Goal: Task Accomplishment & Management: Use online tool/utility

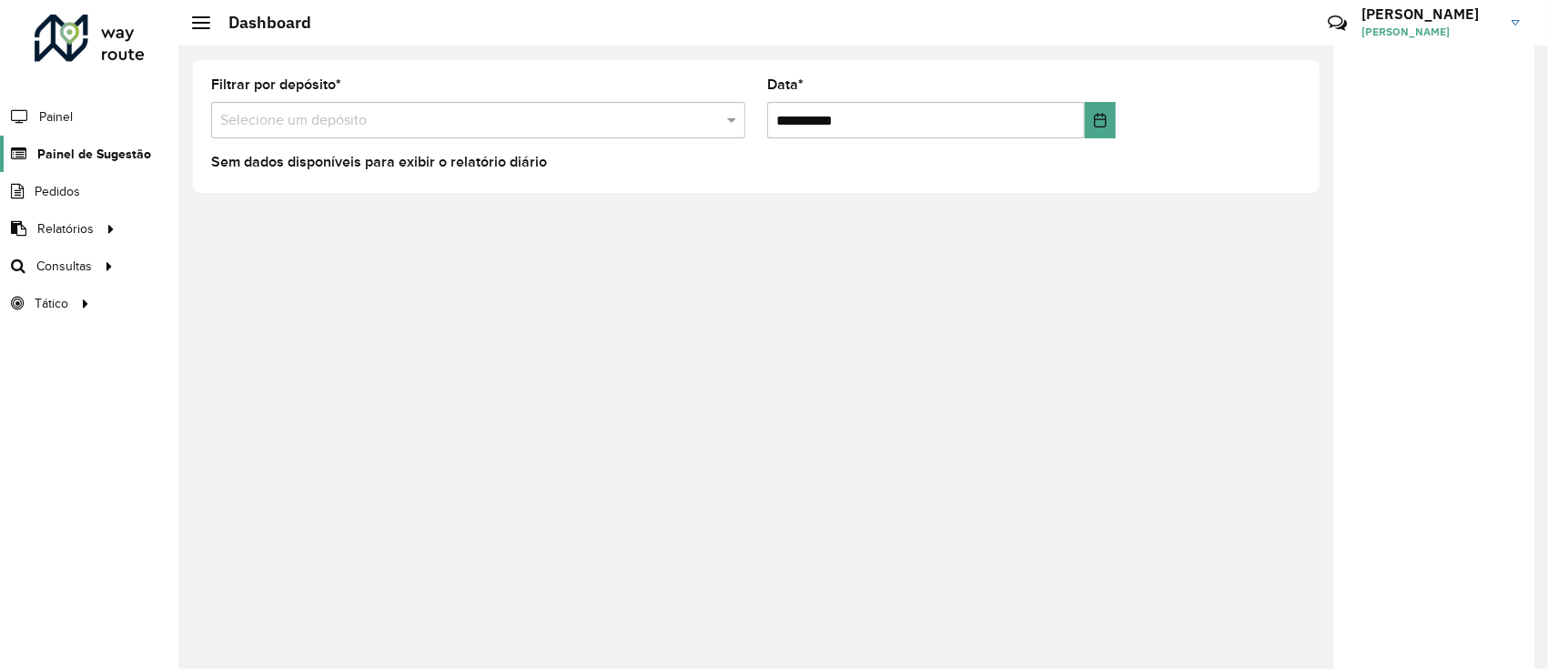
click at [56, 148] on span "Painel de Sugestão" at bounding box center [94, 154] width 114 height 19
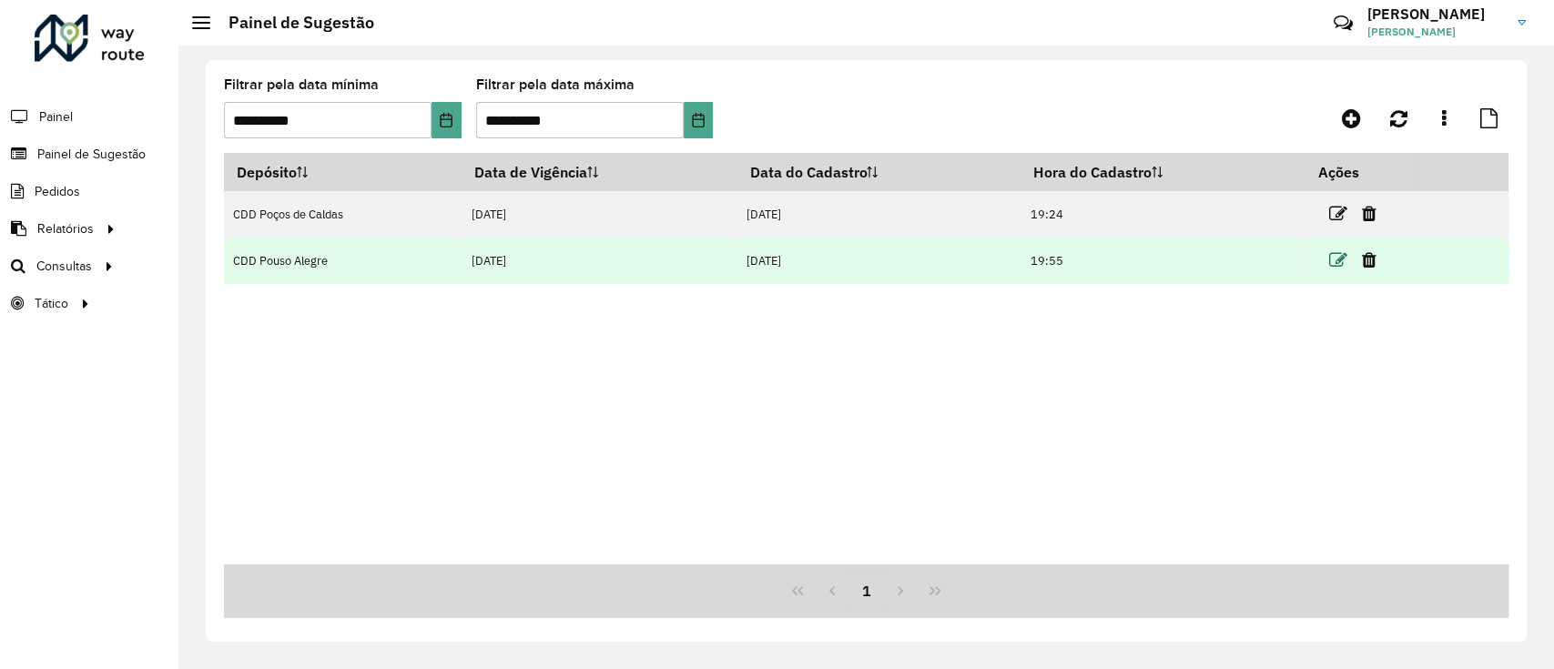
click at [1338, 257] on icon at bounding box center [1338, 260] width 18 height 18
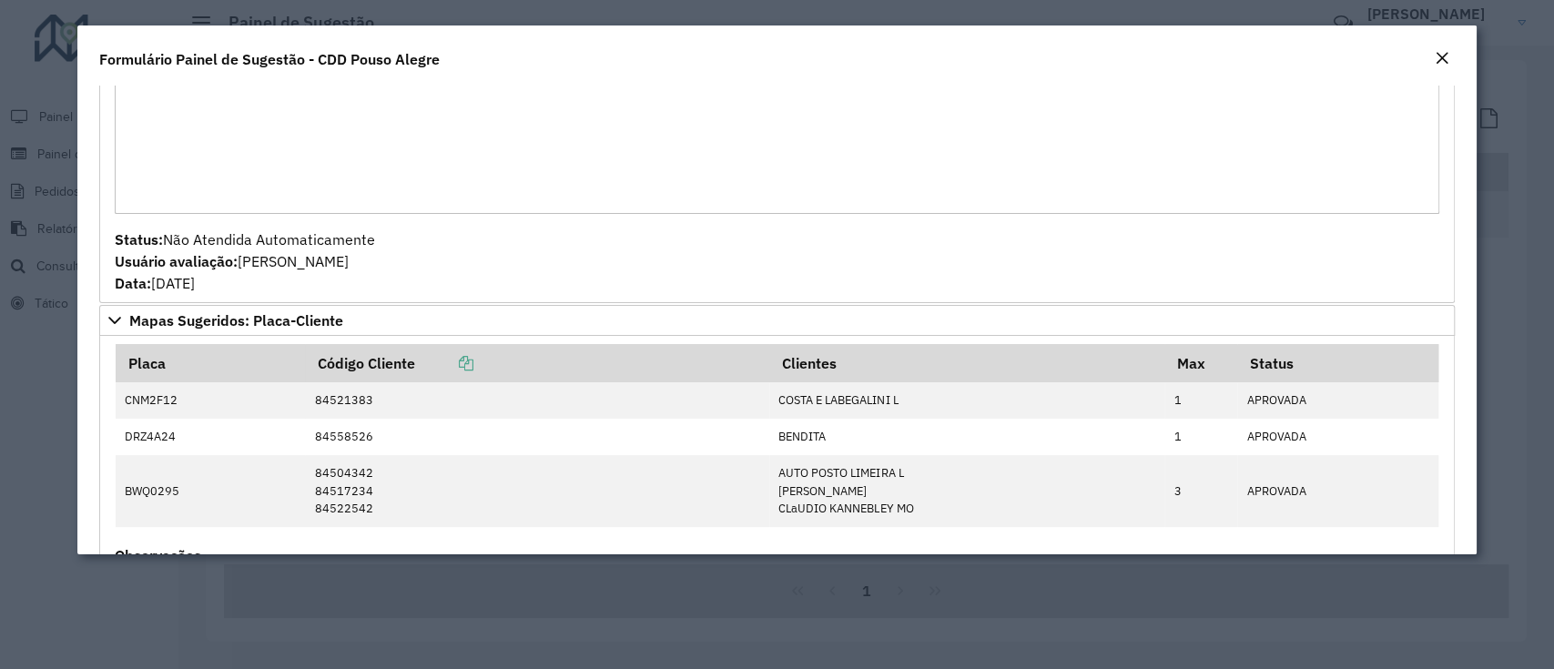
scroll to position [267, 0]
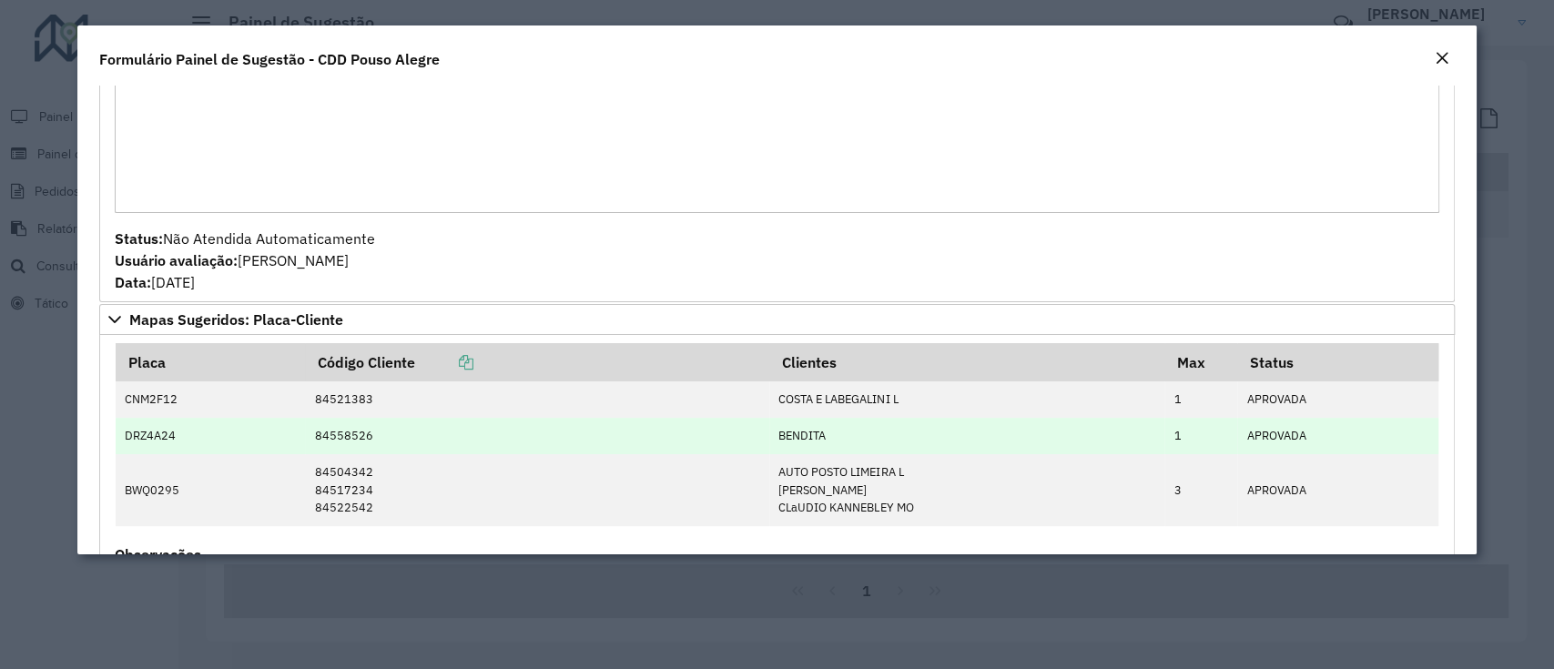
click at [148, 430] on td "DRZ4A24" at bounding box center [210, 436] width 189 height 36
copy td "DRZ4A24"
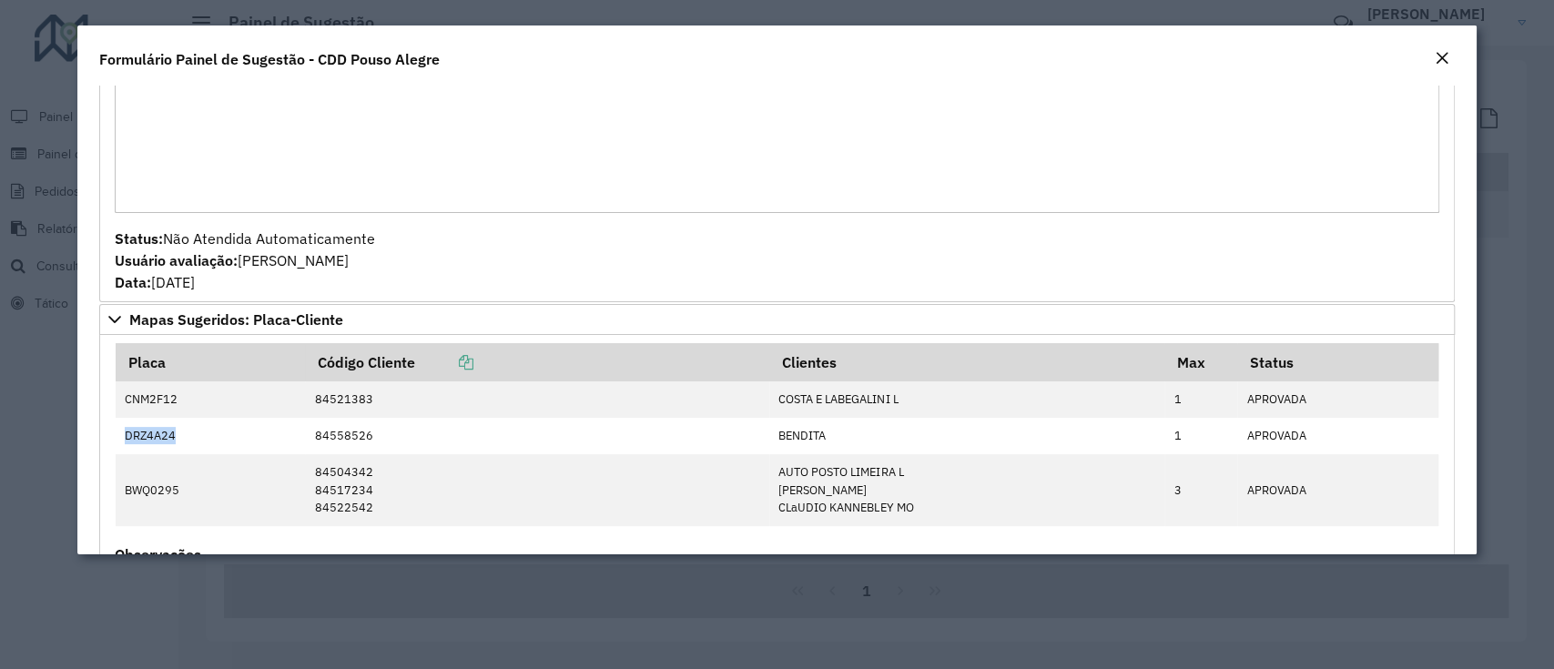
click at [1433, 65] on button "Close" at bounding box center [1441, 59] width 25 height 24
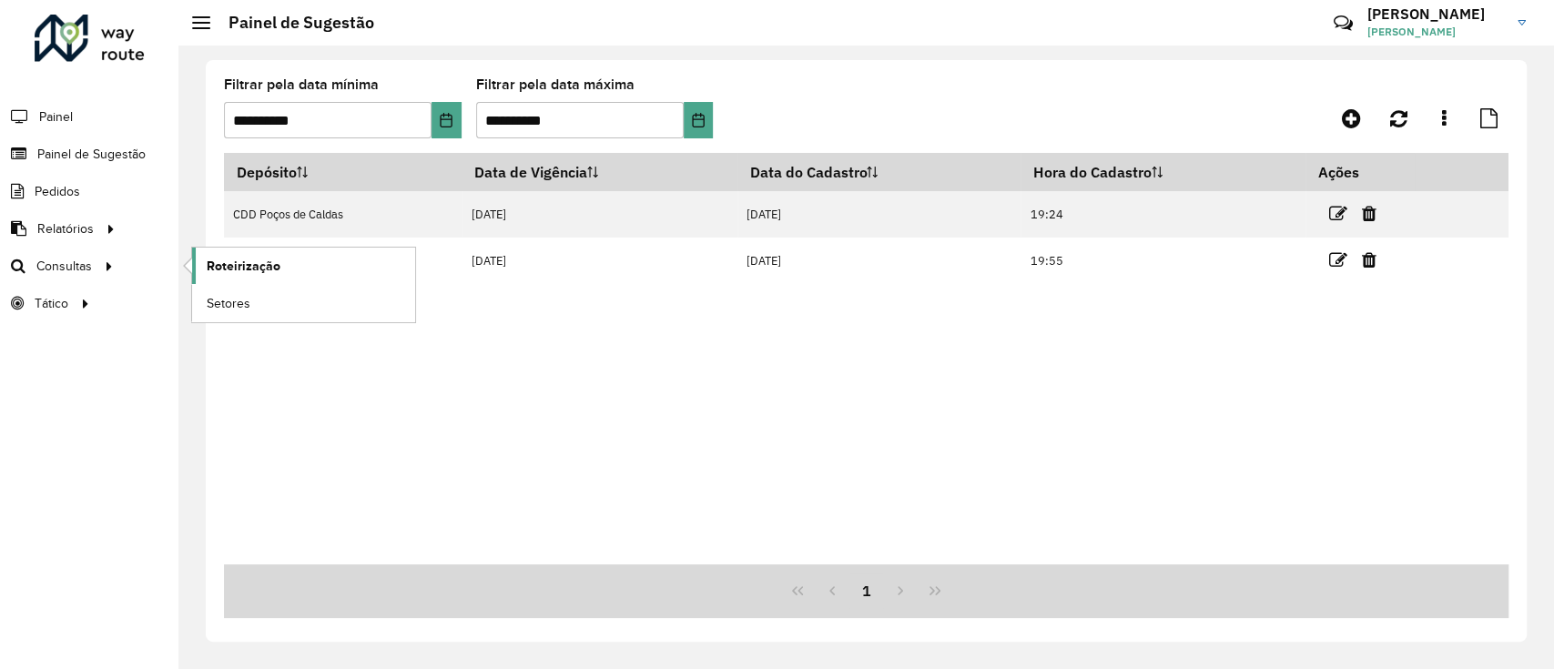
click at [233, 273] on span "Roteirização" at bounding box center [244, 266] width 74 height 19
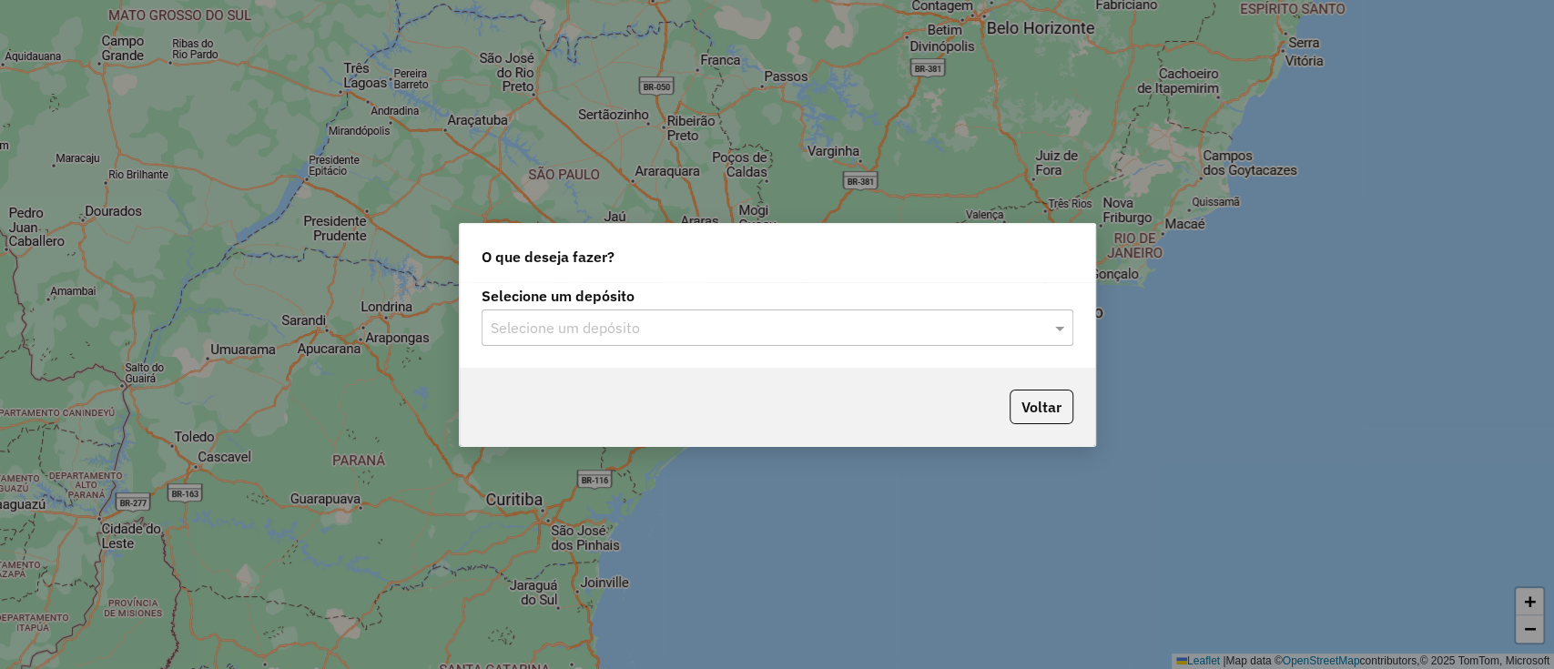
click at [845, 328] on input "text" at bounding box center [759, 329] width 537 height 22
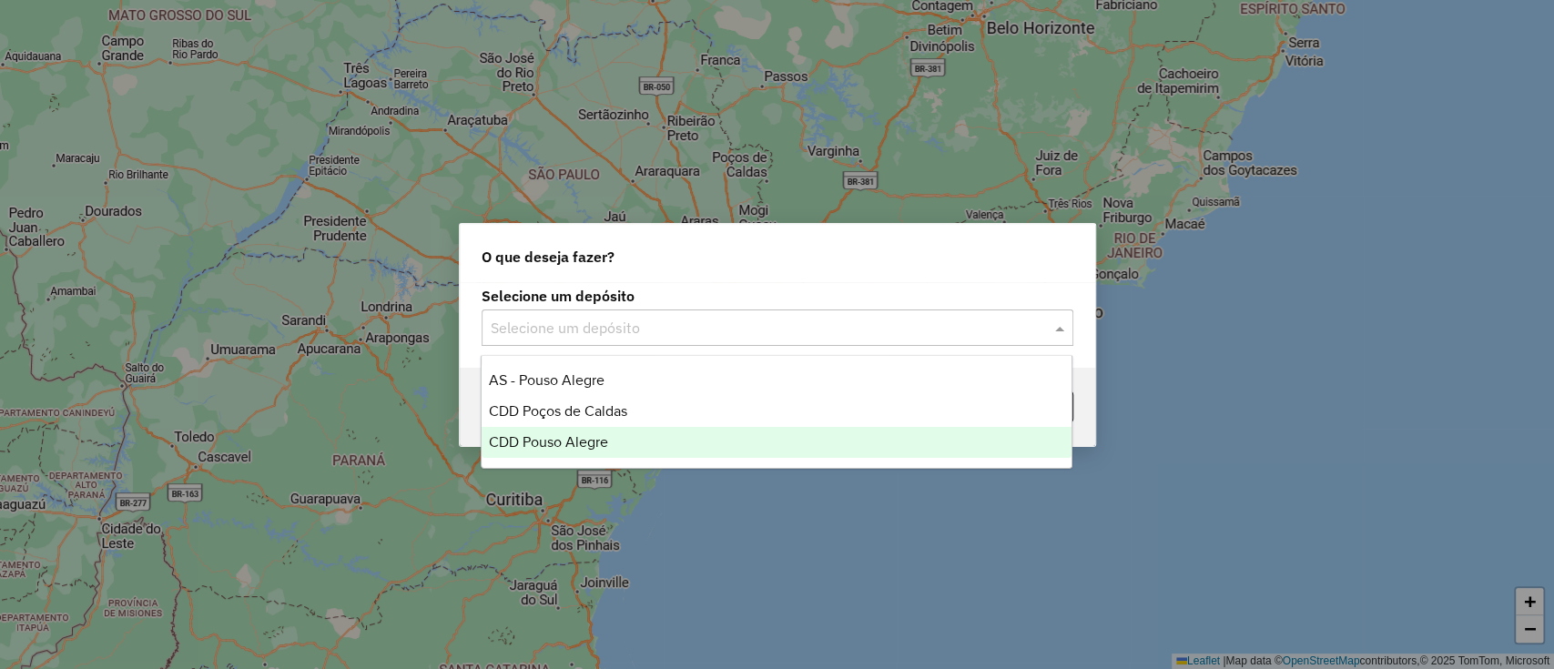
click at [819, 461] on ng-dropdown-panel "AS - Pouso Alegre CDD Poços de Caldas CDD Pouso Alegre" at bounding box center [777, 412] width 592 height 114
click at [802, 444] on div "CDD Pouso Alegre" at bounding box center [776, 442] width 590 height 31
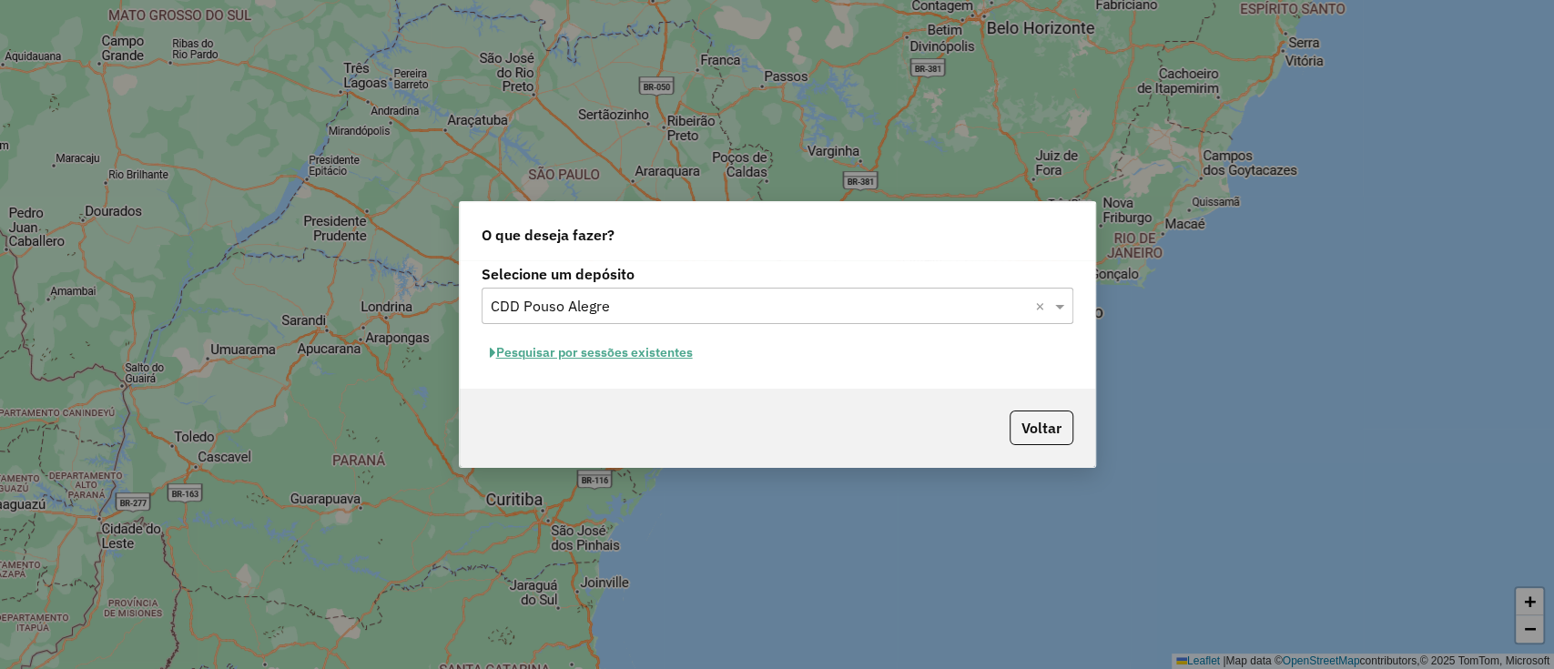
click at [622, 353] on button "Pesquisar por sessões existentes" at bounding box center [590, 353] width 219 height 28
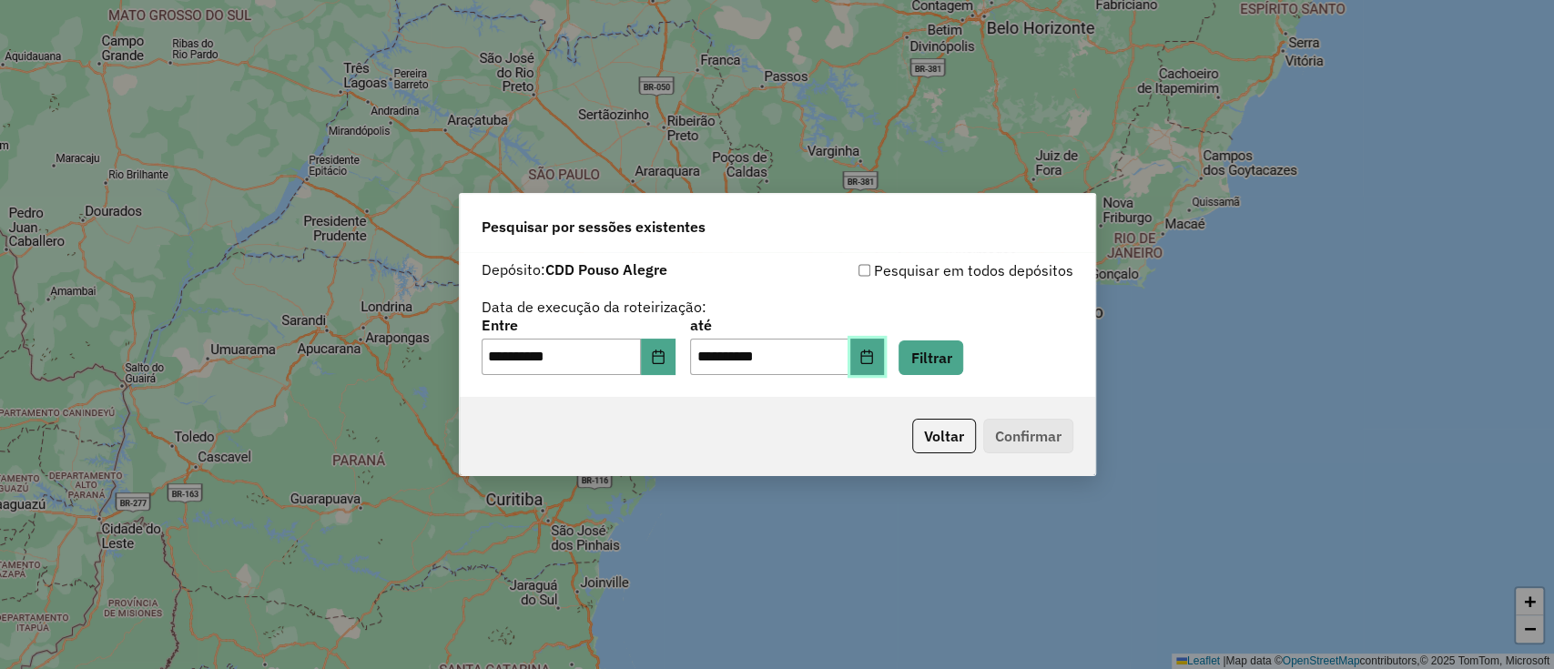
click at [885, 361] on button "Choose Date" at bounding box center [867, 357] width 35 height 36
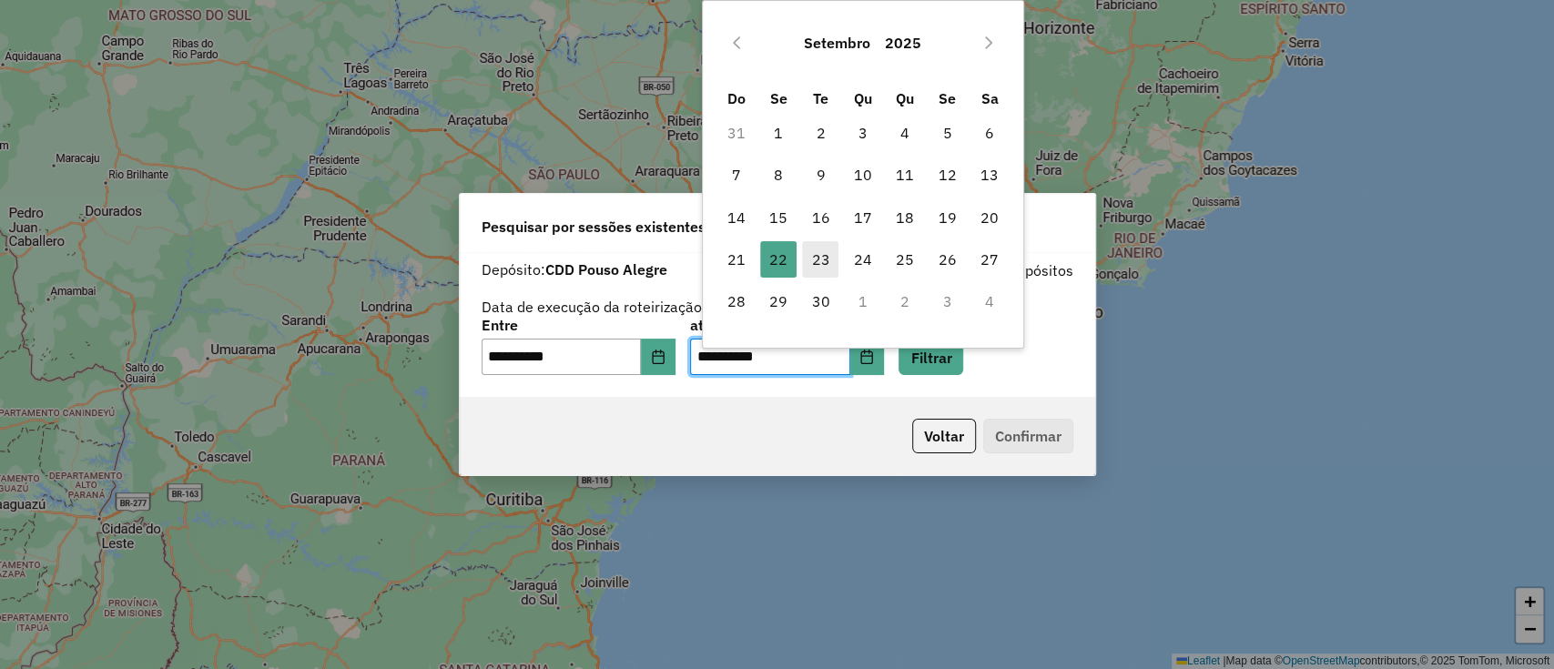
click at [820, 252] on span "23" at bounding box center [820, 259] width 36 height 36
type input "**********"
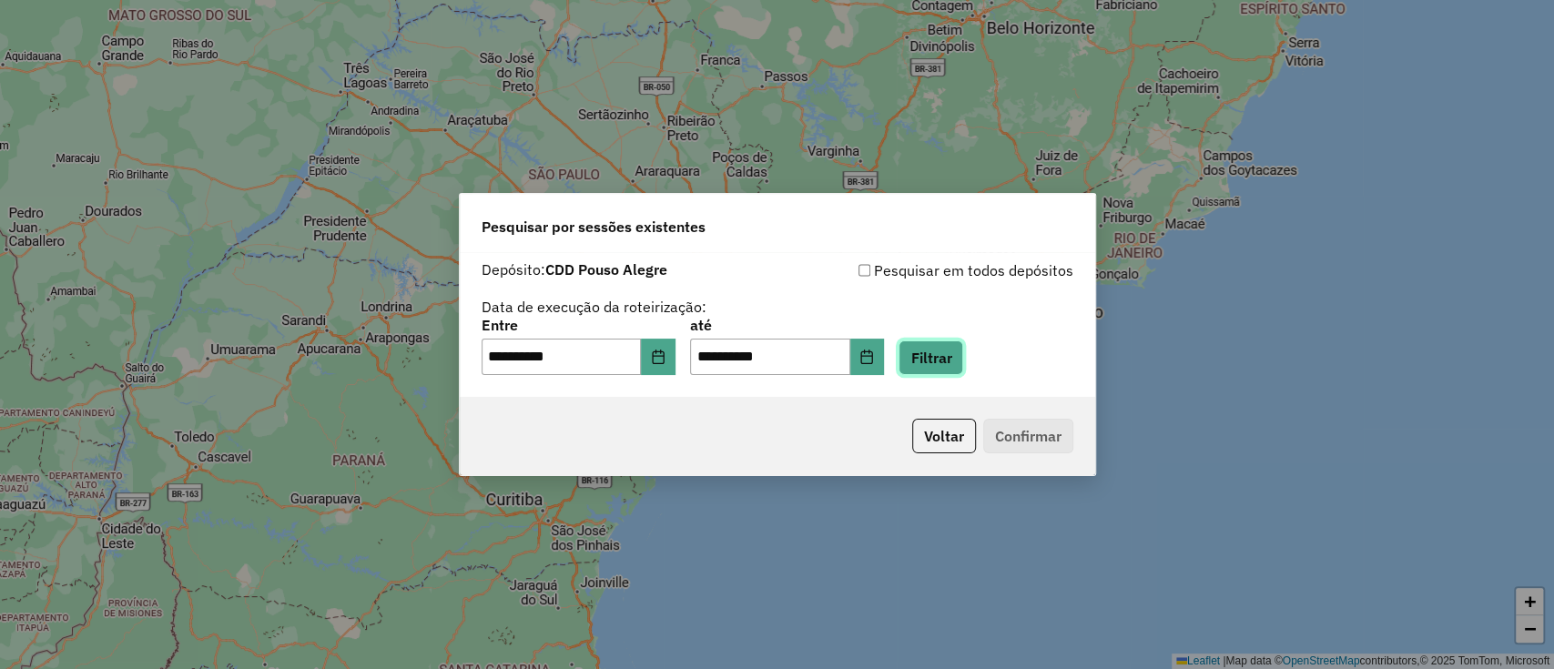
click at [957, 349] on button "Filtrar" at bounding box center [930, 357] width 65 height 35
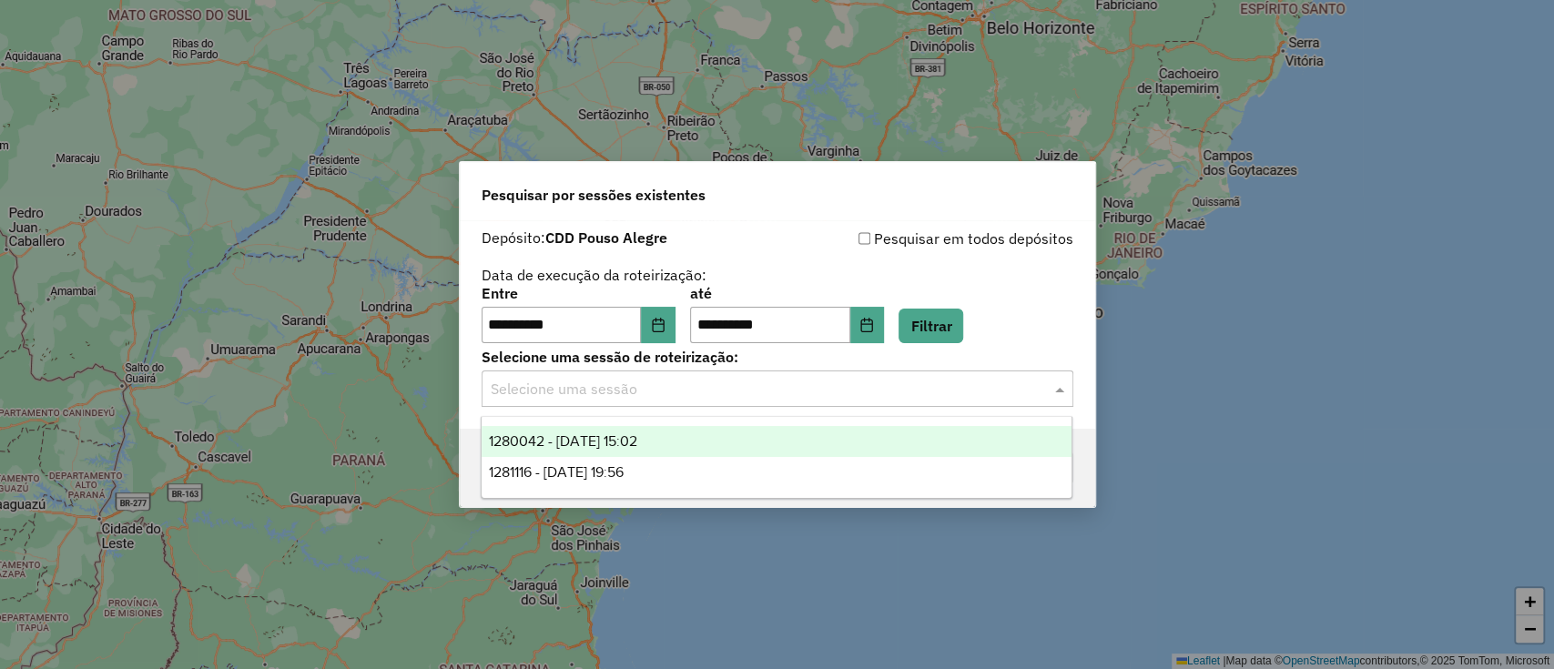
click at [798, 380] on input "text" at bounding box center [759, 390] width 537 height 22
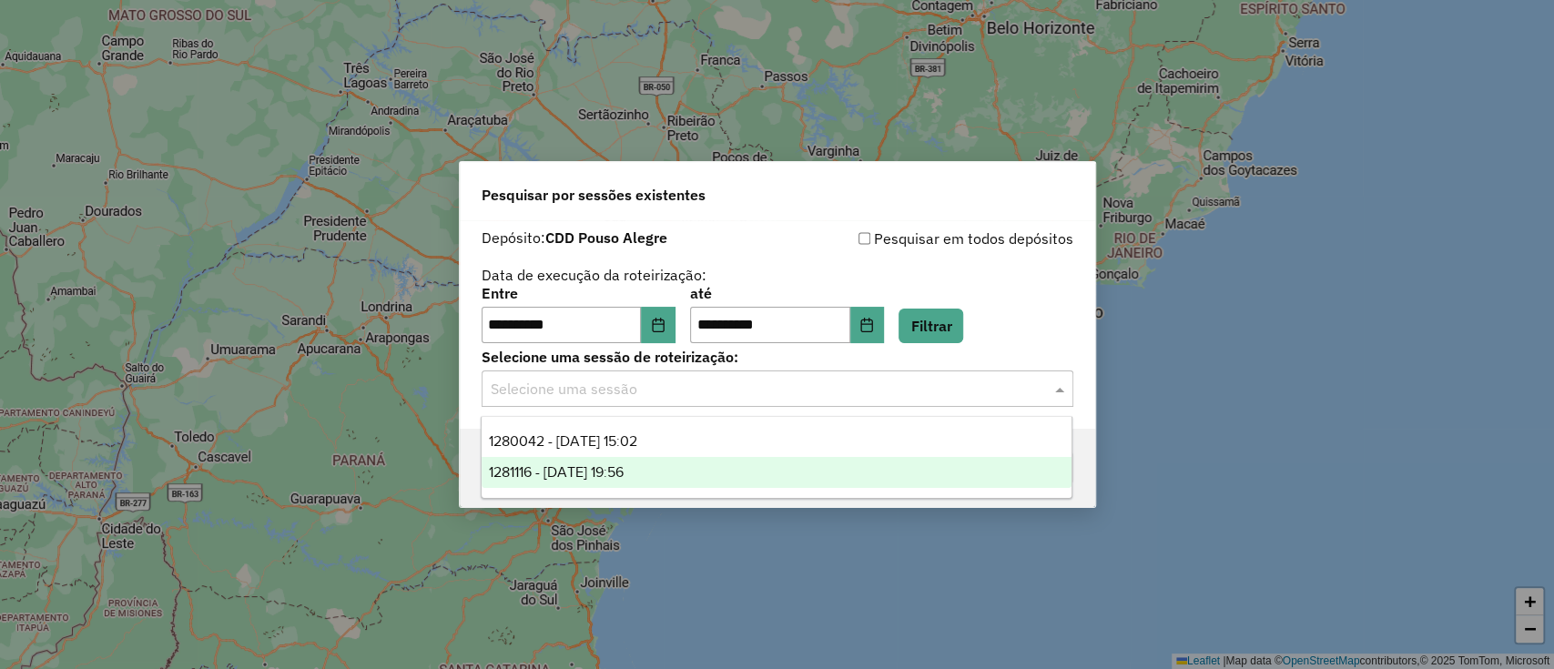
click at [759, 459] on div "1281116 - 23/09/2025 19:56" at bounding box center [776, 472] width 590 height 31
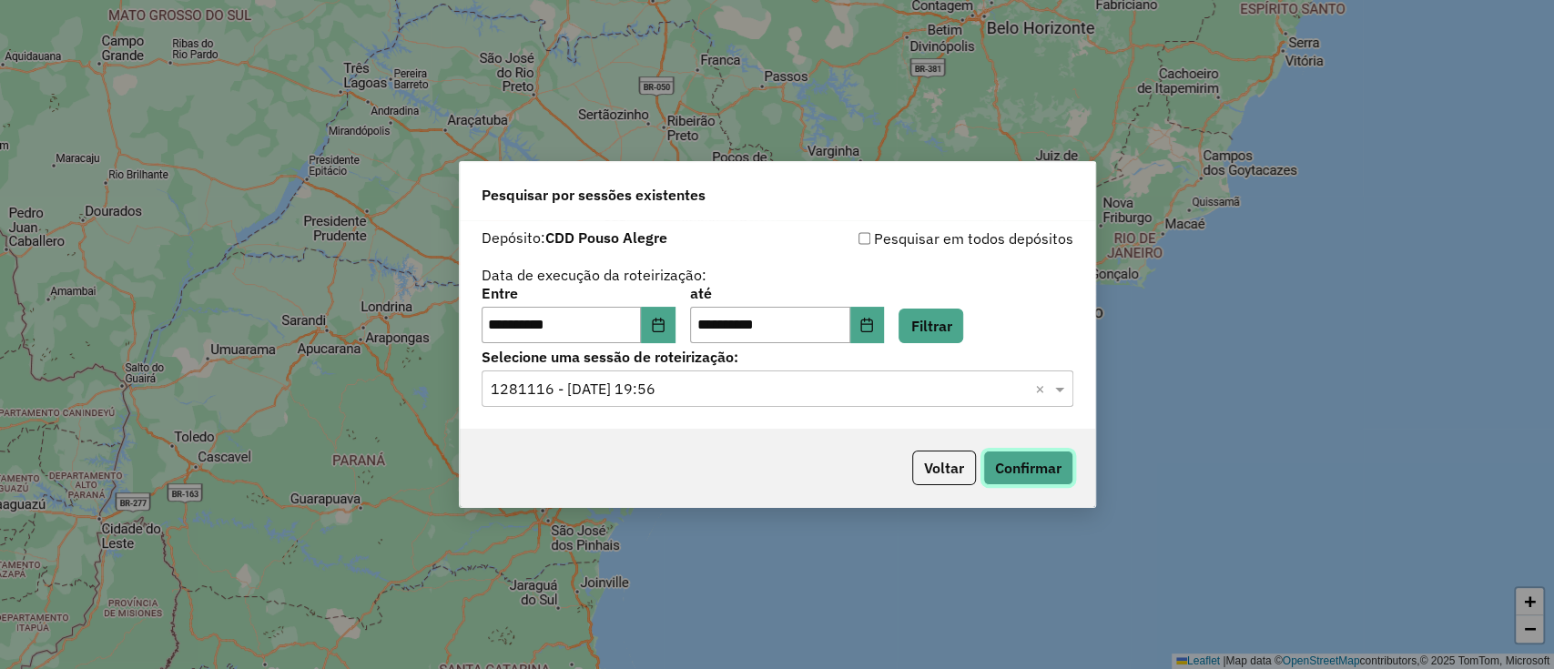
click at [1017, 468] on button "Confirmar" at bounding box center [1028, 468] width 90 height 35
click at [921, 470] on button "Voltar" at bounding box center [944, 468] width 64 height 35
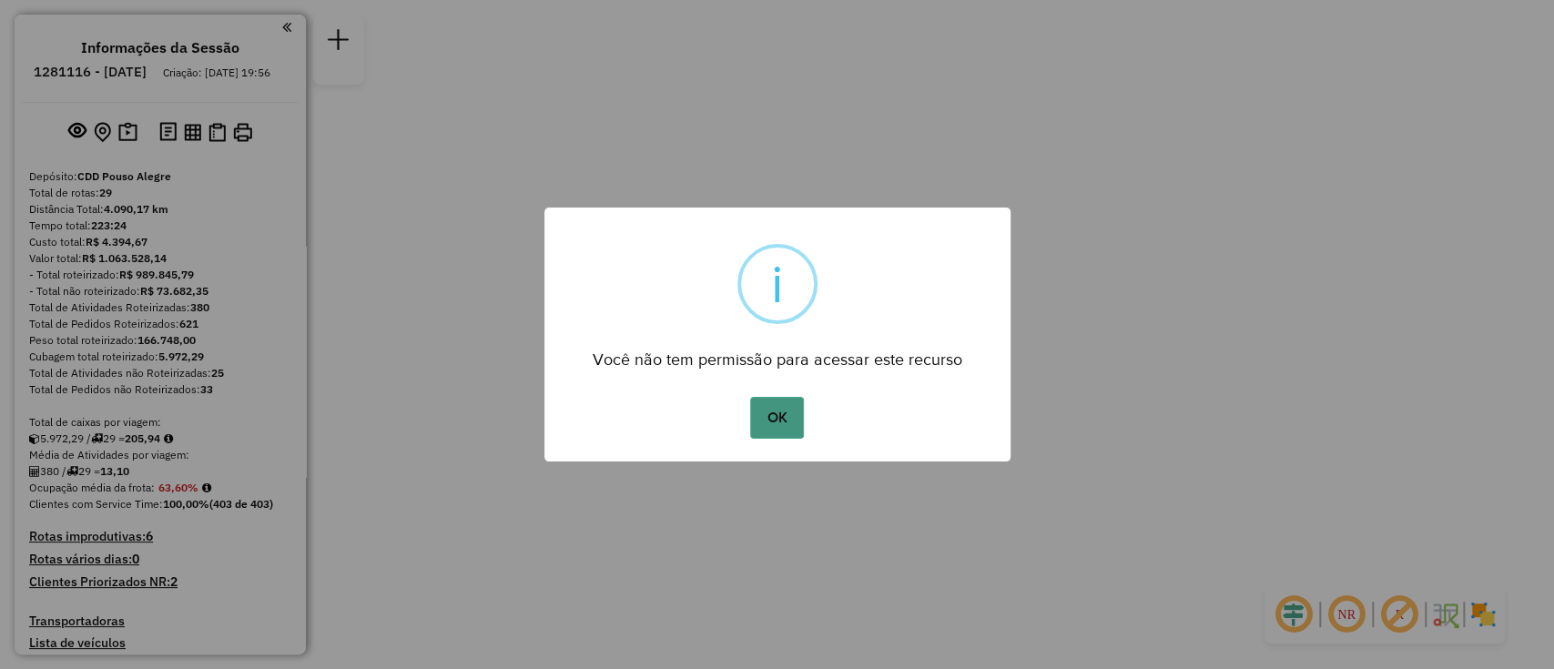
click at [768, 409] on button "OK" at bounding box center [777, 418] width 54 height 42
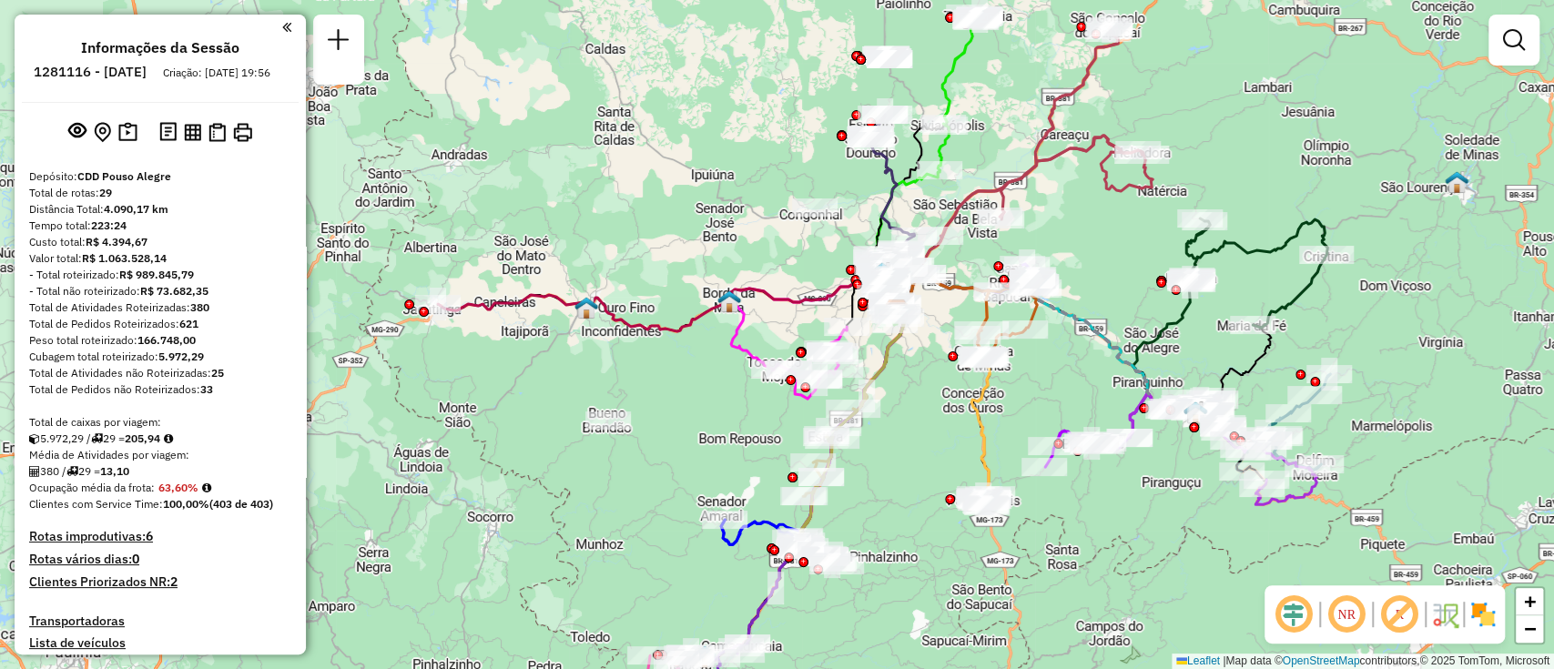
drag, startPoint x: 768, startPoint y: 435, endPoint x: 888, endPoint y: 411, distance: 122.4
click at [888, 411] on div "Janela de atendimento Grade de atendimento Capacidade Transportadoras Veículos …" at bounding box center [777, 334] width 1554 height 669
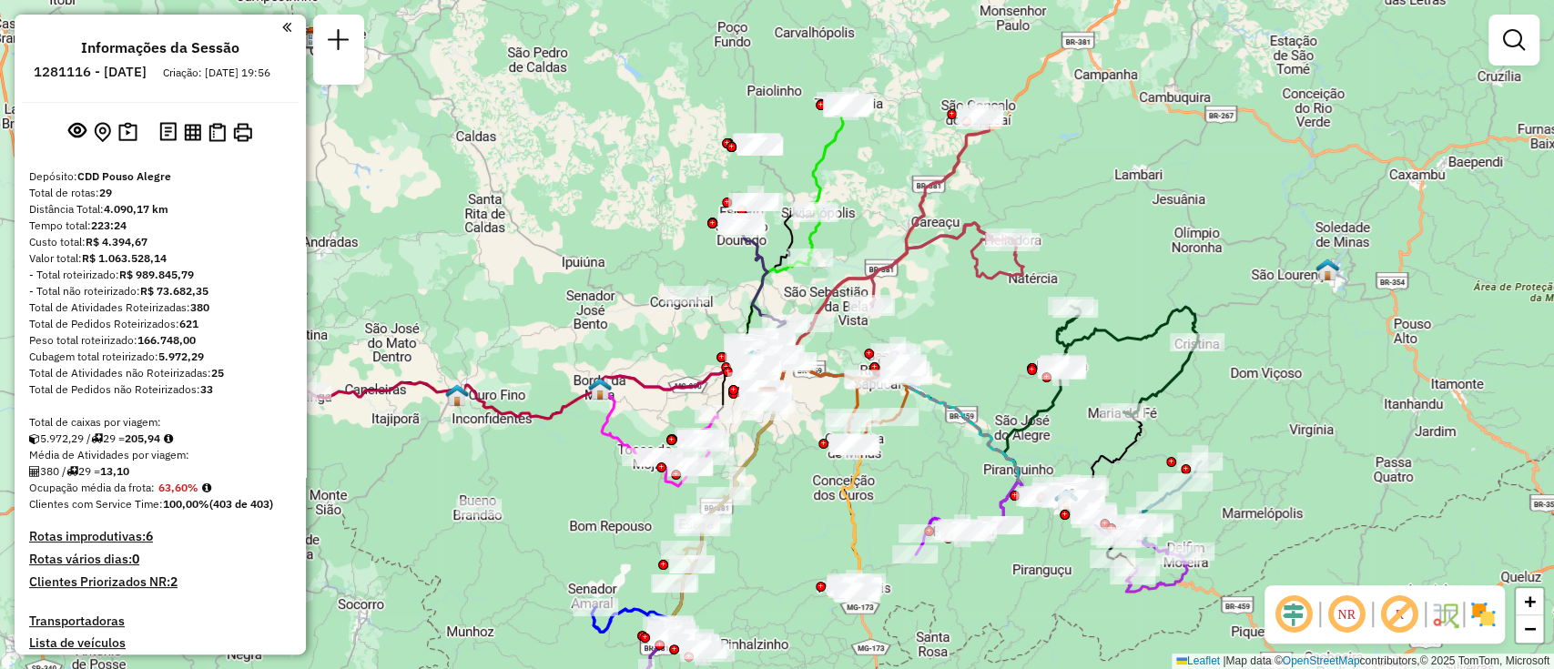
drag, startPoint x: 888, startPoint y: 411, endPoint x: 759, endPoint y: 499, distance: 156.0
click at [759, 499] on div "Janela de atendimento Grade de atendimento Capacidade Transportadoras Veículos …" at bounding box center [777, 334] width 1554 height 669
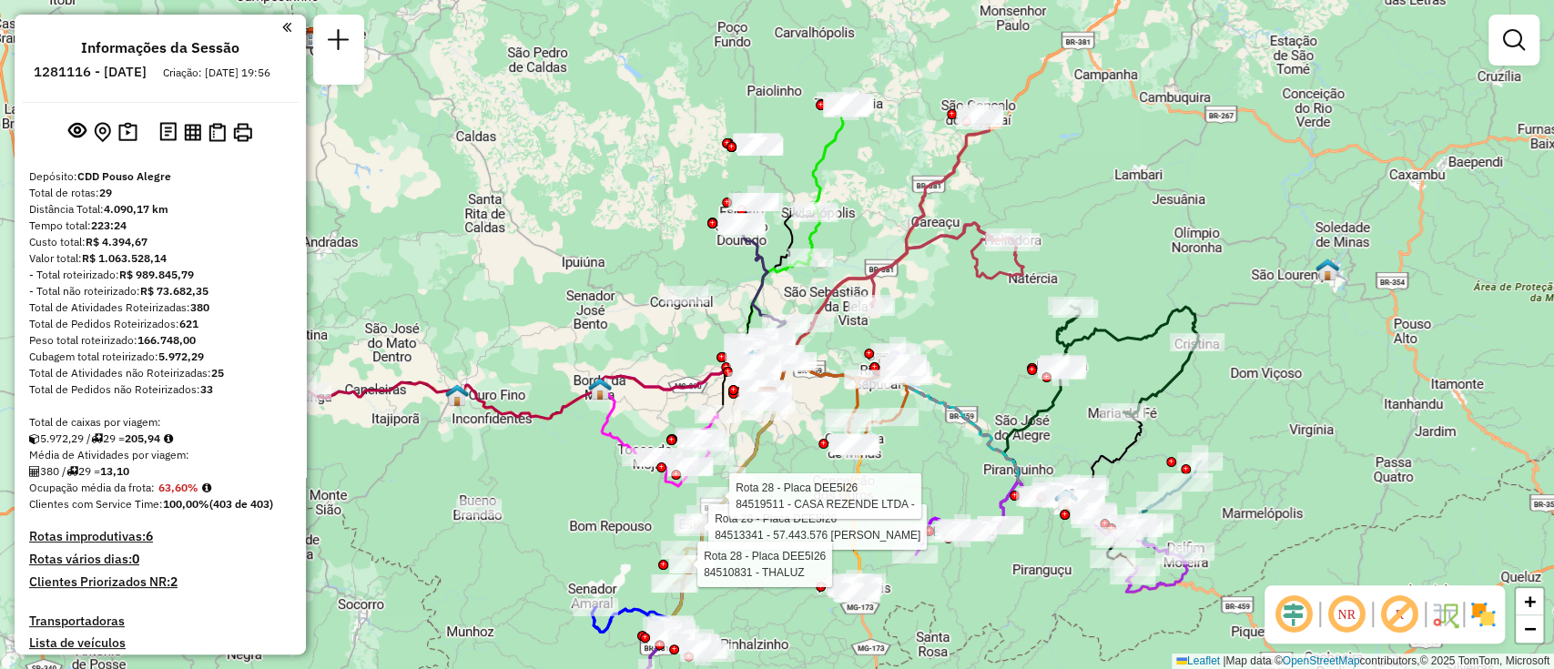
click at [796, 467] on div "Rota 28 - Placa DEE5I26 84513341 - 57.443.576 MARCIANO APARECIDO SIMOES Rota 28…" at bounding box center [777, 334] width 1554 height 669
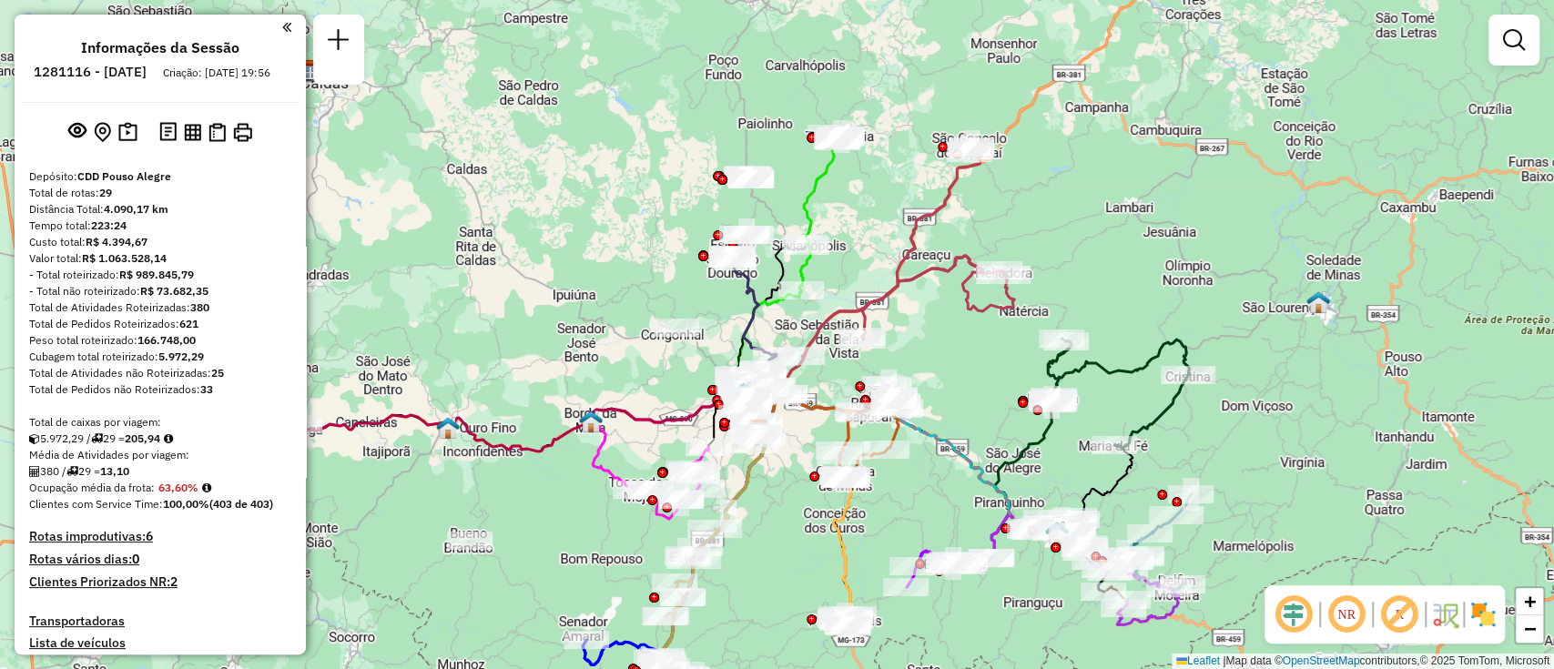
drag, startPoint x: 800, startPoint y: 439, endPoint x: 792, endPoint y: 470, distance: 32.0
click at [792, 470] on div "Janela de atendimento Grade de atendimento Capacidade Transportadoras Veículos …" at bounding box center [777, 334] width 1554 height 669
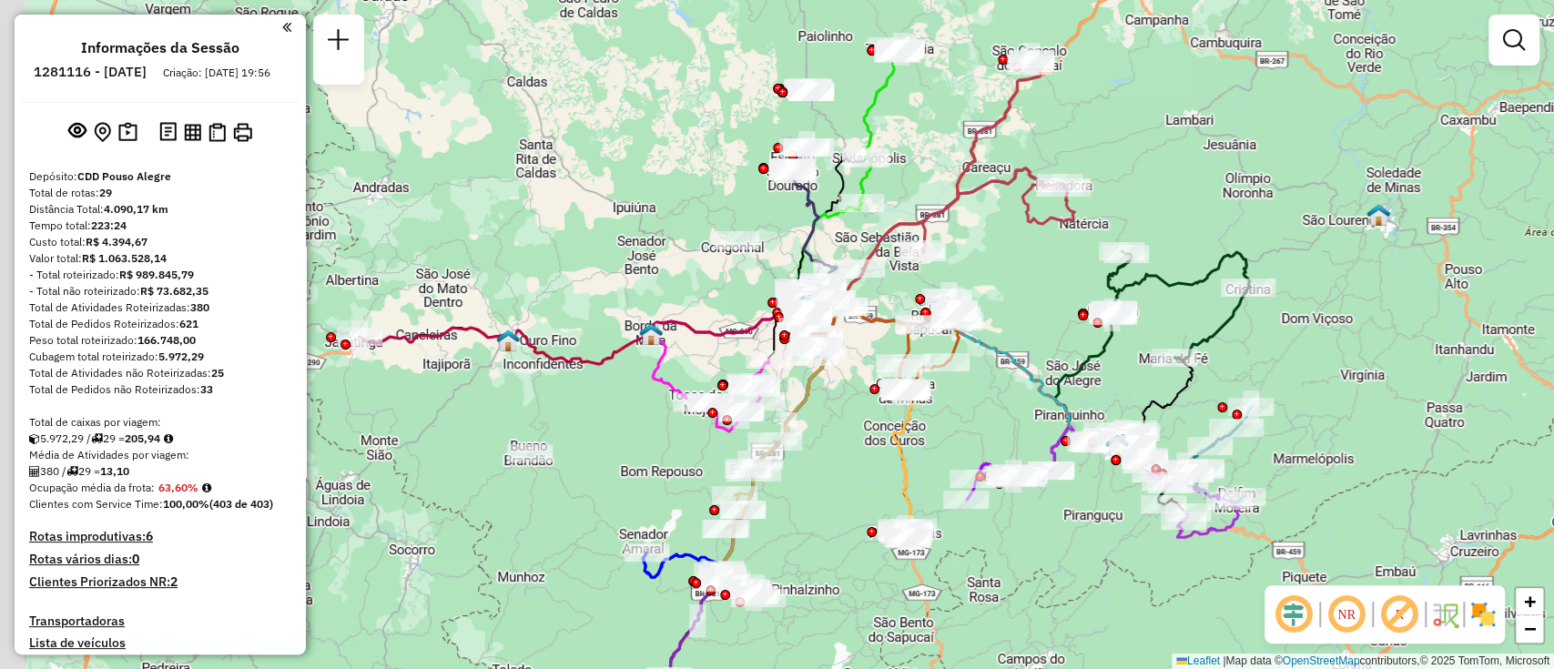
drag, startPoint x: 735, startPoint y: 271, endPoint x: 975, endPoint y: 270, distance: 239.4
click at [975, 270] on div "Janela de atendimento Grade de atendimento Capacidade Transportadoras Veículos …" at bounding box center [777, 334] width 1554 height 669
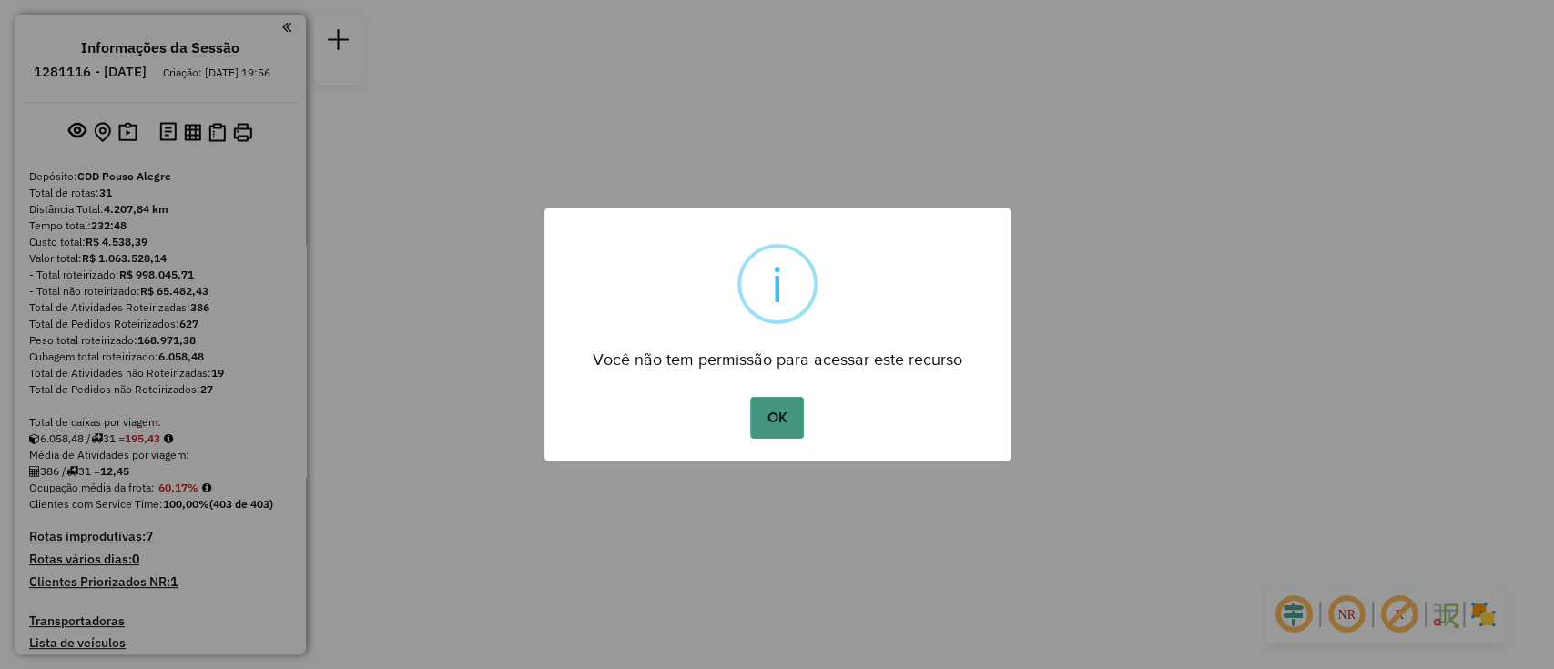
click at [778, 402] on button "OK" at bounding box center [777, 418] width 54 height 42
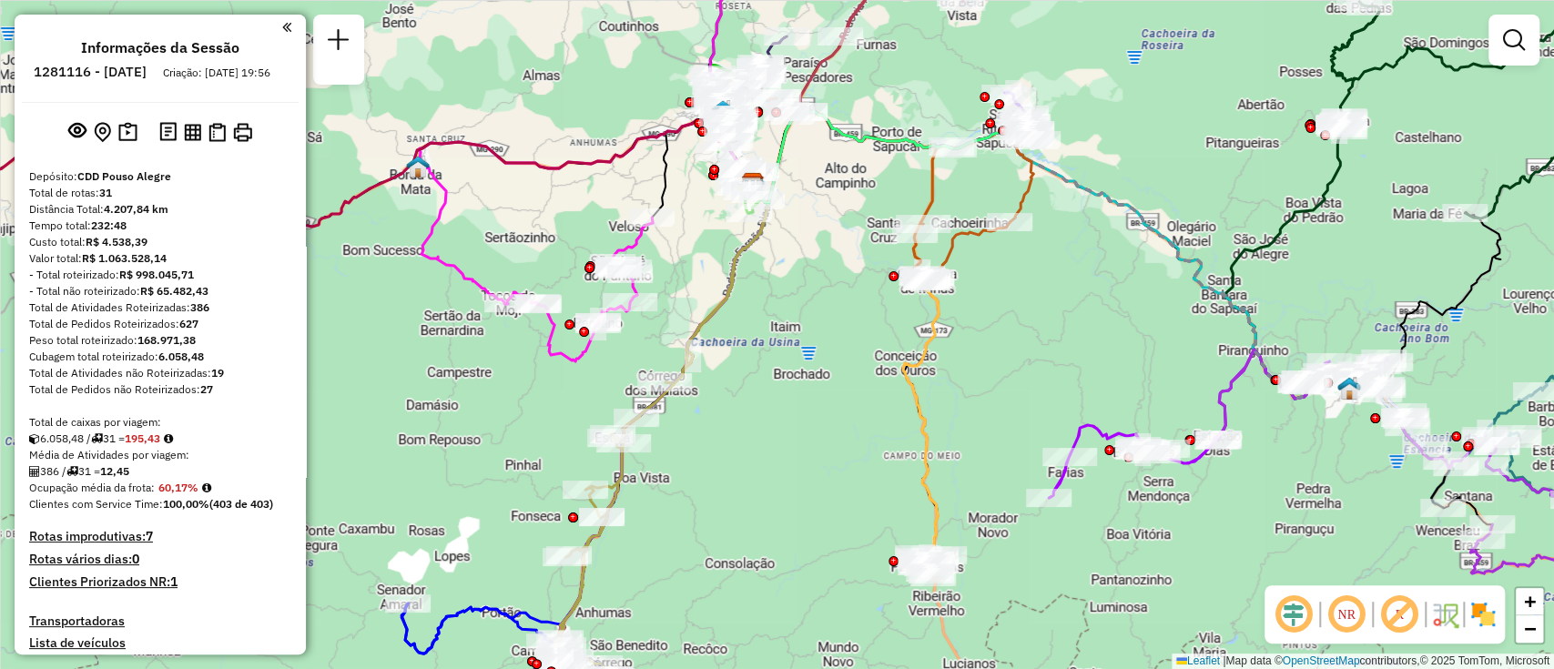
drag, startPoint x: 789, startPoint y: 351, endPoint x: 800, endPoint y: 380, distance: 31.1
click at [790, 353] on div "Janela de atendimento Grade de atendimento Capacidade Transportadoras Veículos …" at bounding box center [777, 334] width 1554 height 669
click at [811, 392] on div "Janela de atendimento Grade de atendimento Capacidade Transportadoras Veículos …" at bounding box center [777, 334] width 1554 height 669
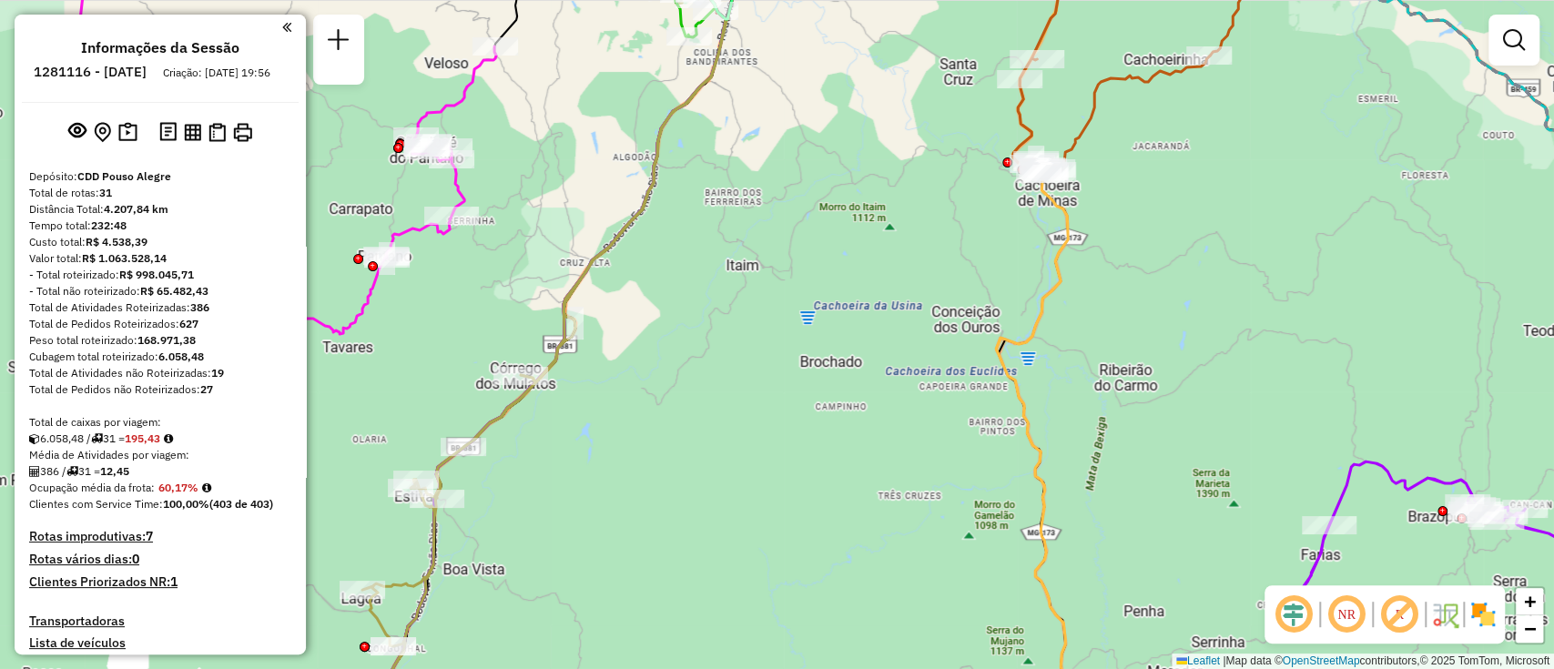
drag, startPoint x: 797, startPoint y: 264, endPoint x: 814, endPoint y: 330, distance: 68.4
click at [798, 292] on div "Janela de atendimento Grade de atendimento Capacidade Transportadoras Veículos …" at bounding box center [777, 334] width 1554 height 669
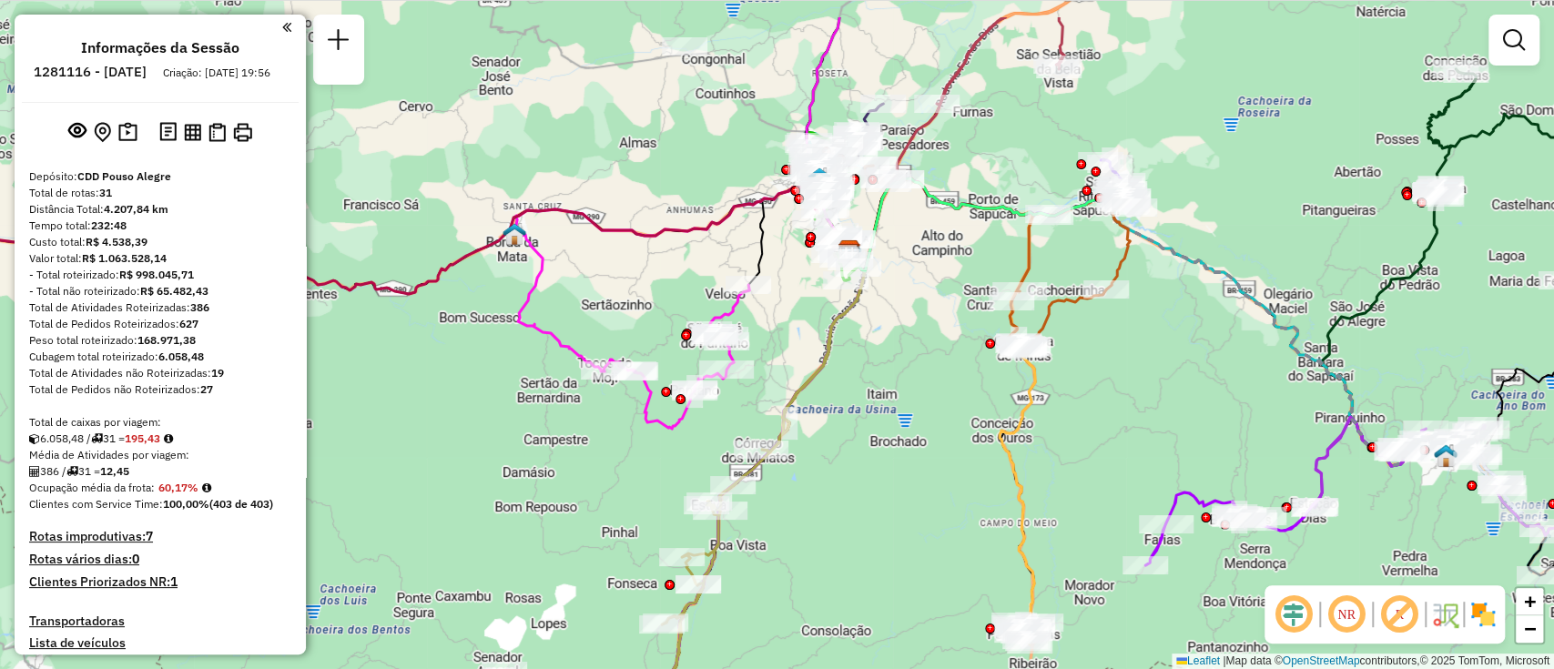
drag, startPoint x: 743, startPoint y: 333, endPoint x: 858, endPoint y: 428, distance: 149.4
click at [858, 420] on div "Janela de atendimento Grade de atendimento Capacidade Transportadoras Veículos …" at bounding box center [777, 334] width 1554 height 669
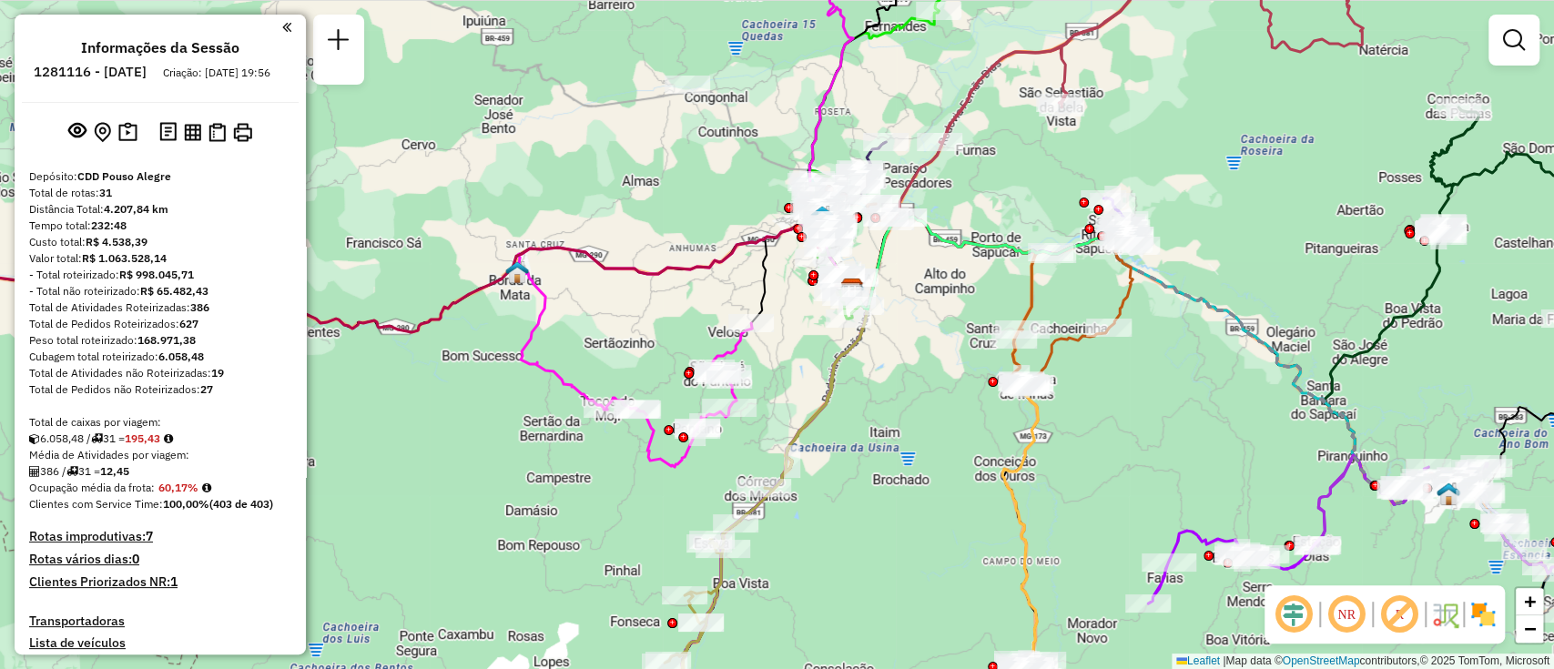
drag, startPoint x: 857, startPoint y: 441, endPoint x: 860, endPoint y: 477, distance: 35.6
click at [860, 477] on div "Janela de atendimento Grade de atendimento Capacidade Transportadoras Veículos …" at bounding box center [777, 334] width 1554 height 669
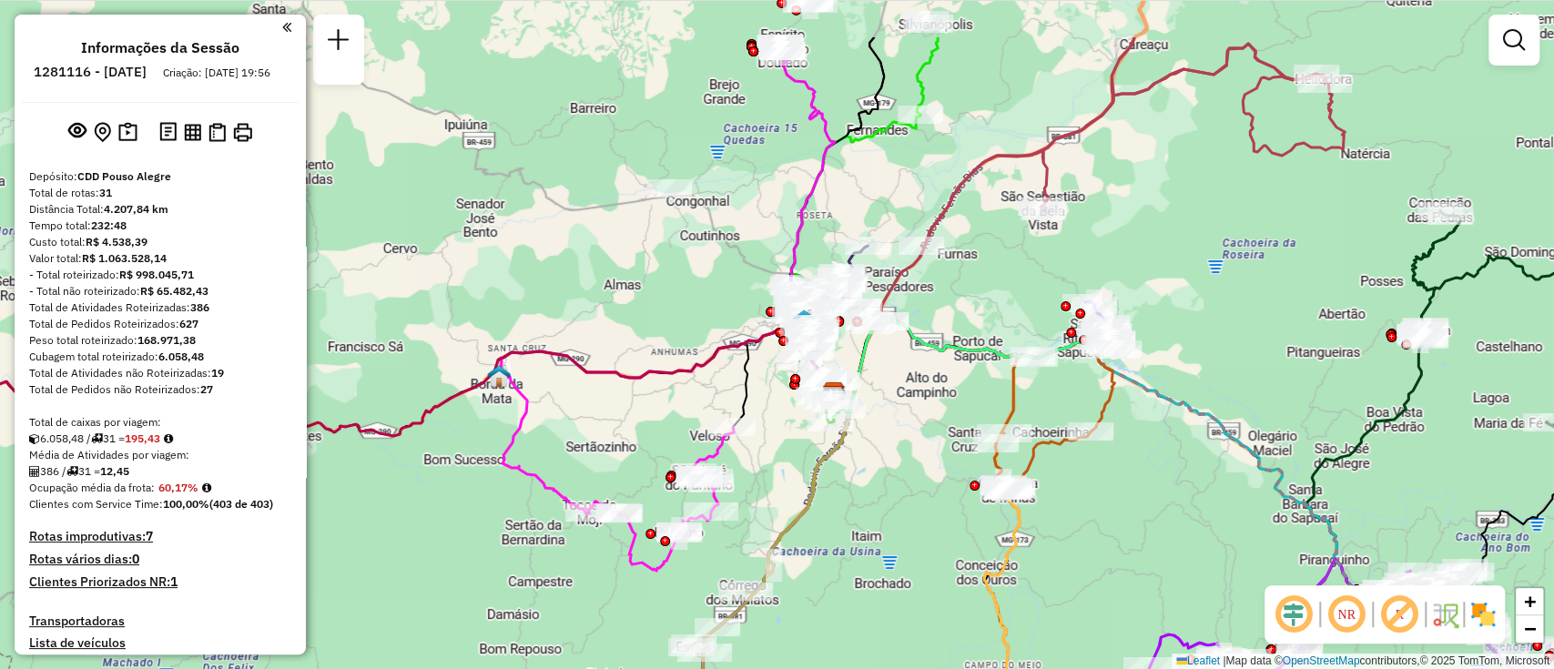
drag, startPoint x: 979, startPoint y: 185, endPoint x: 961, endPoint y: 289, distance: 105.3
click at [961, 289] on div "Janela de atendimento Grade de atendimento Capacidade Transportadoras Veículos …" at bounding box center [777, 334] width 1554 height 669
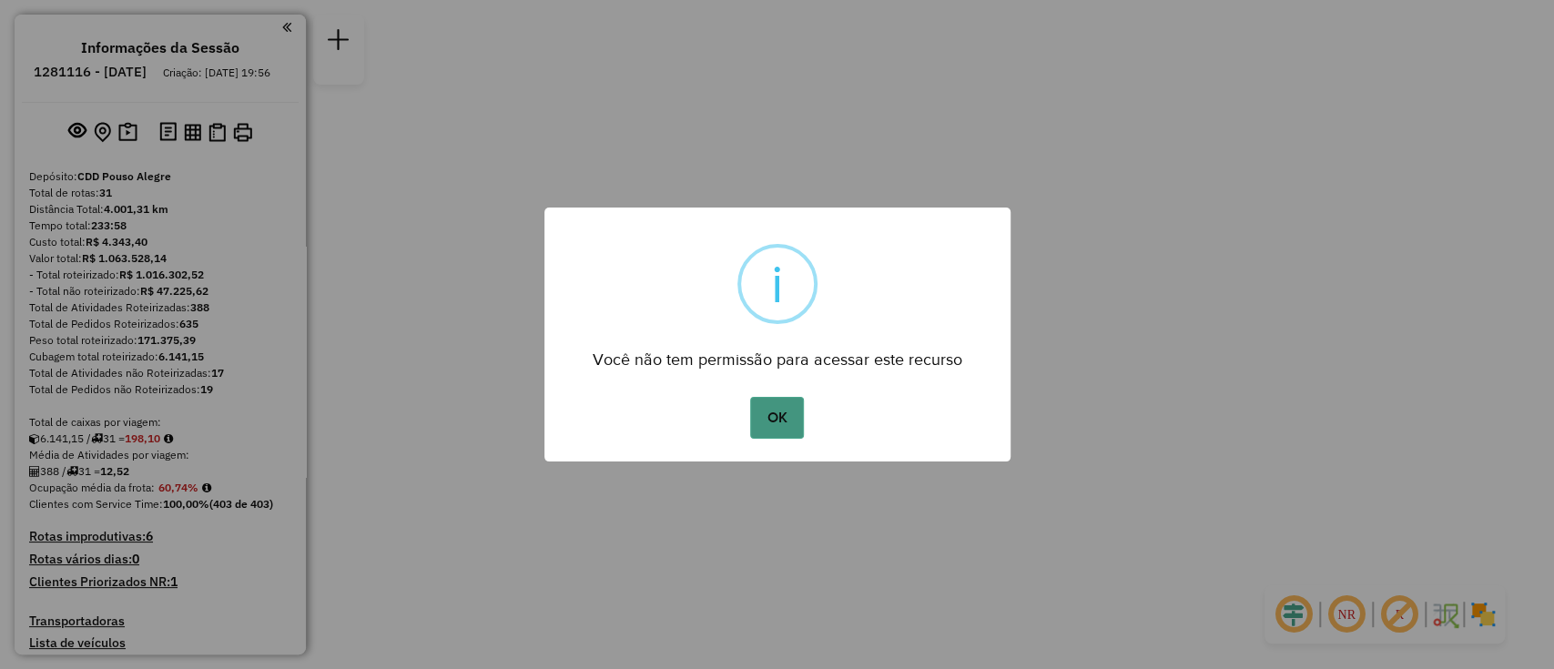
click at [771, 419] on button "OK" at bounding box center [777, 418] width 54 height 42
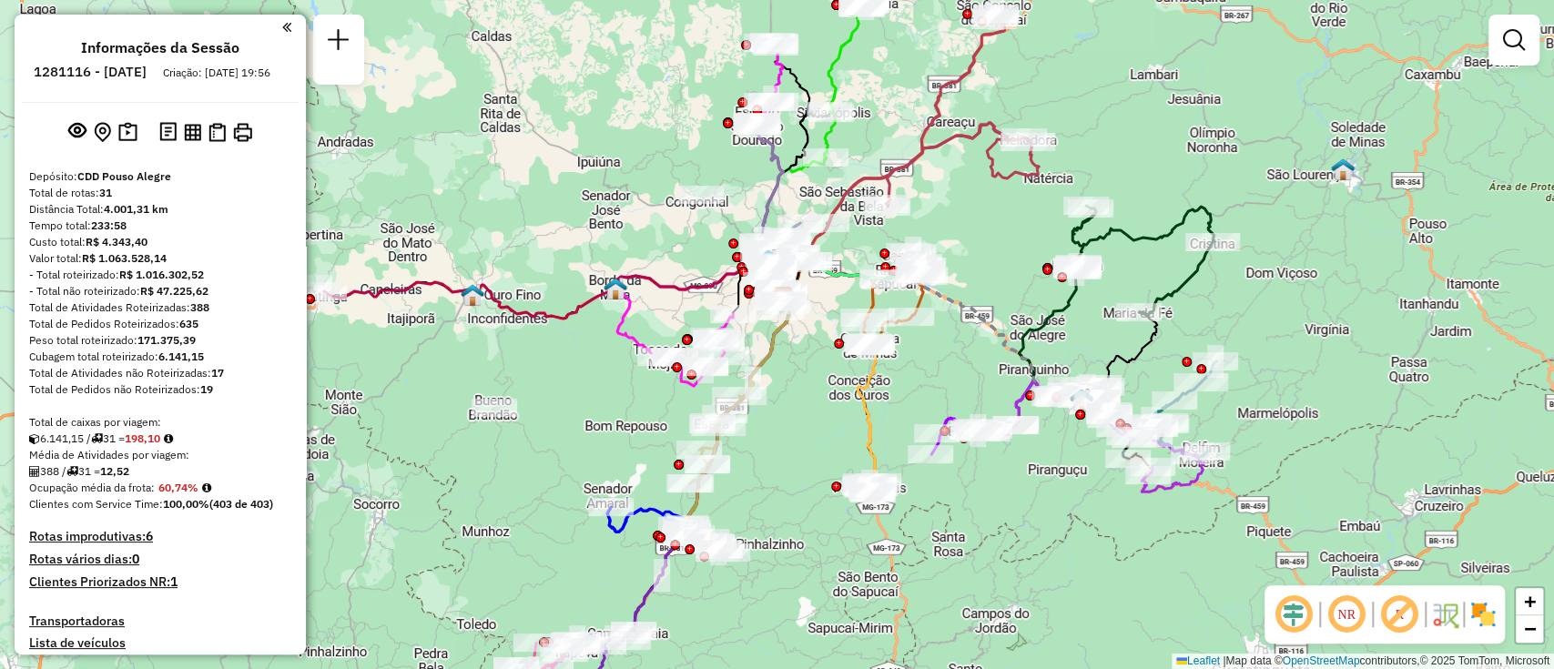
drag, startPoint x: 794, startPoint y: 406, endPoint x: 800, endPoint y: 368, distance: 38.8
click at [800, 368] on div "Janela de atendimento Grade de atendimento Capacidade Transportadoras Veículos …" at bounding box center [777, 334] width 1554 height 669
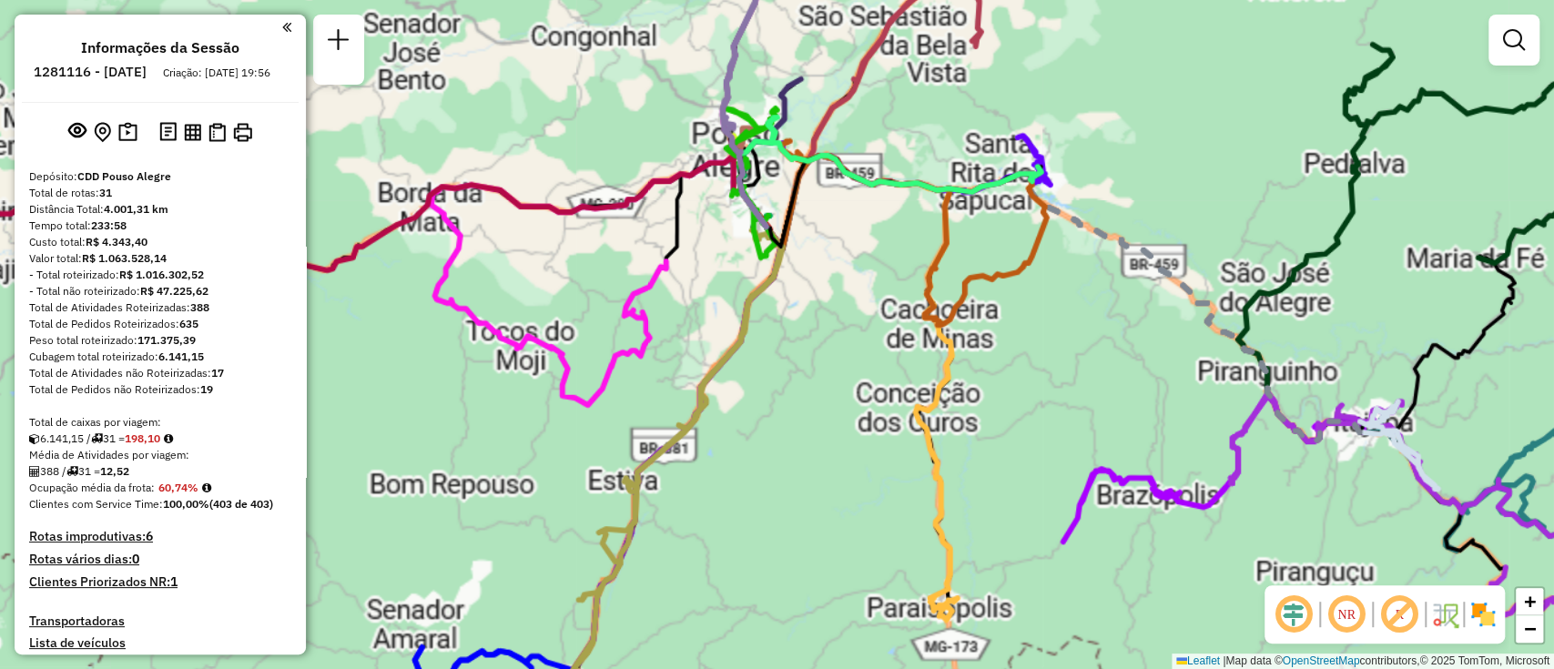
click at [800, 368] on div "Janela de atendimento Grade de atendimento Capacidade Transportadoras Veículos …" at bounding box center [777, 334] width 1554 height 669
click at [805, 360] on div "Janela de atendimento Grade de atendimento Capacidade Transportadoras Veículos …" at bounding box center [777, 334] width 1554 height 669
click at [807, 357] on div "Janela de atendimento Grade de atendimento Capacidade Transportadoras Veículos …" at bounding box center [777, 334] width 1554 height 669
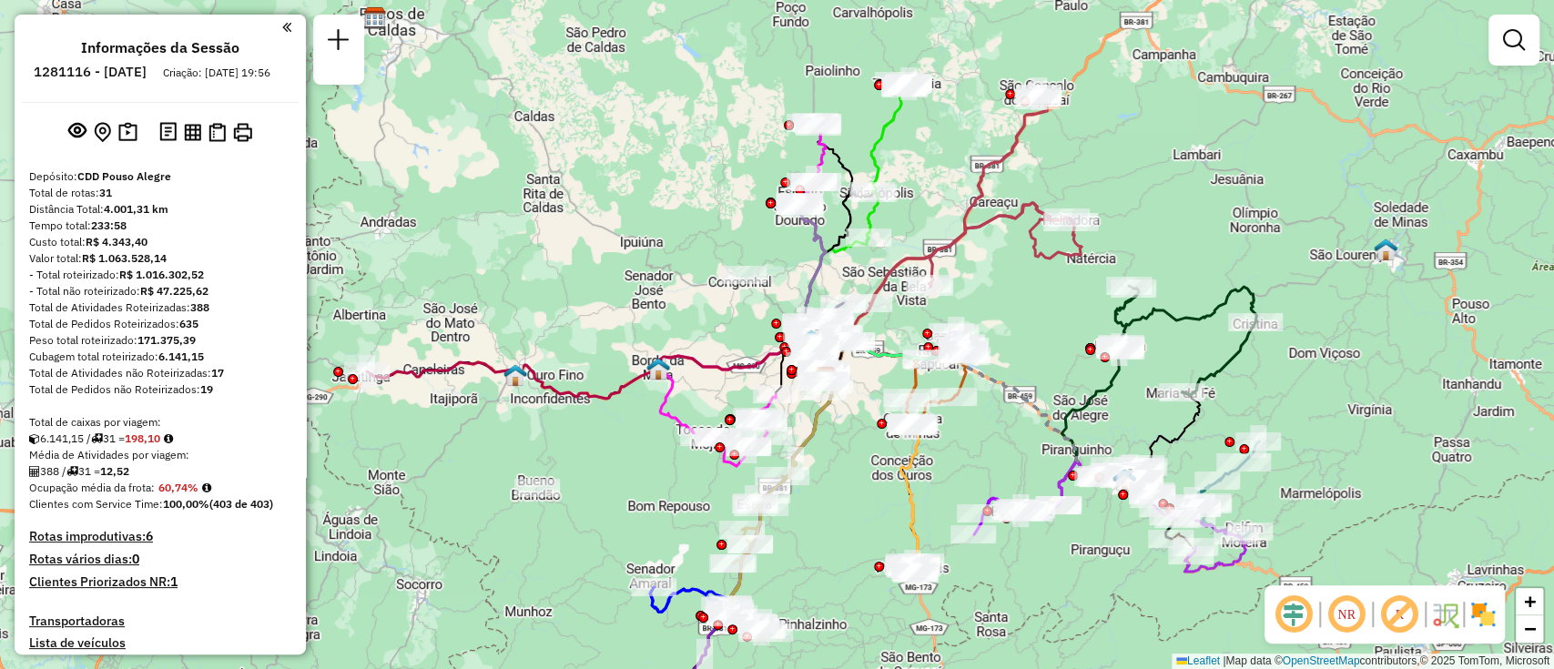
drag, startPoint x: 801, startPoint y: 380, endPoint x: 841, endPoint y: 461, distance: 89.5
click at [841, 461] on div "Janela de atendimento Grade de atendimento Capacidade Transportadoras Veículos …" at bounding box center [777, 334] width 1554 height 669
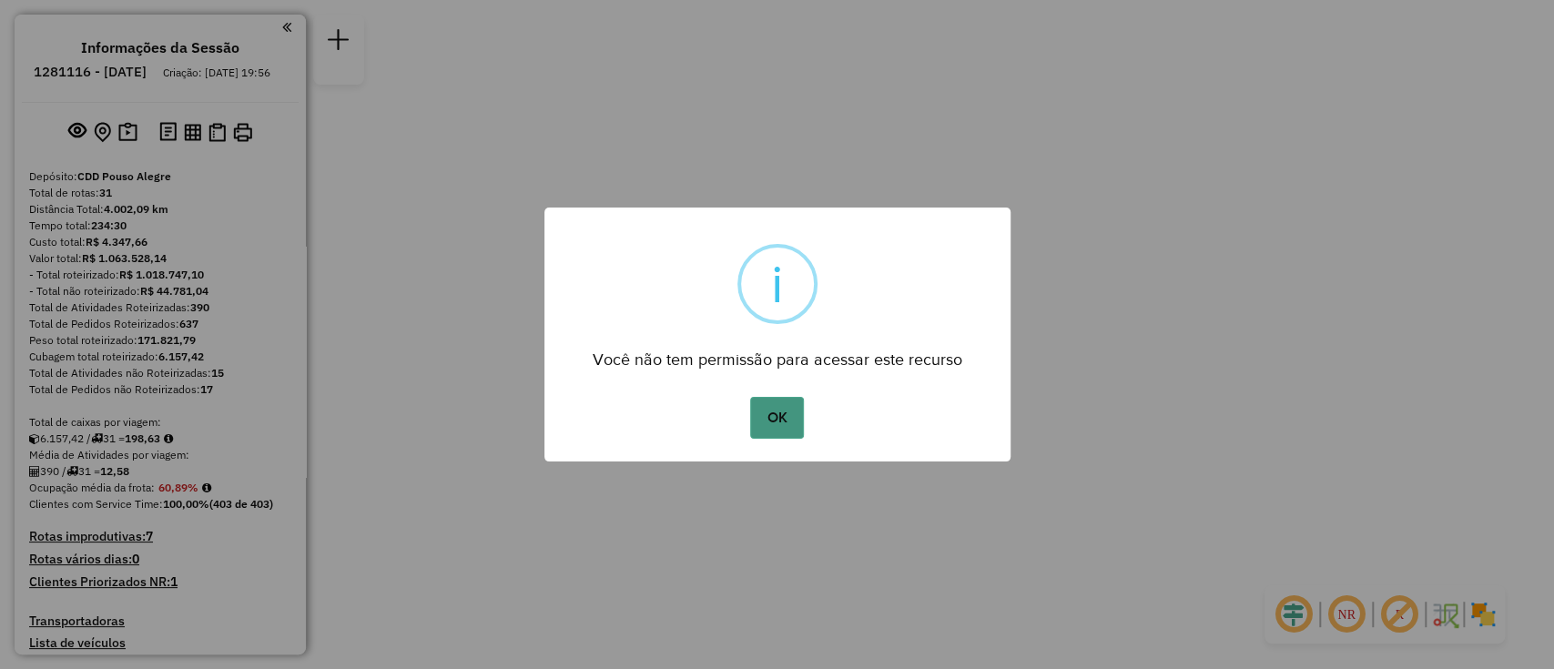
click at [787, 412] on button "OK" at bounding box center [777, 418] width 54 height 42
click at [750, 397] on button "OK" at bounding box center [777, 418] width 54 height 42
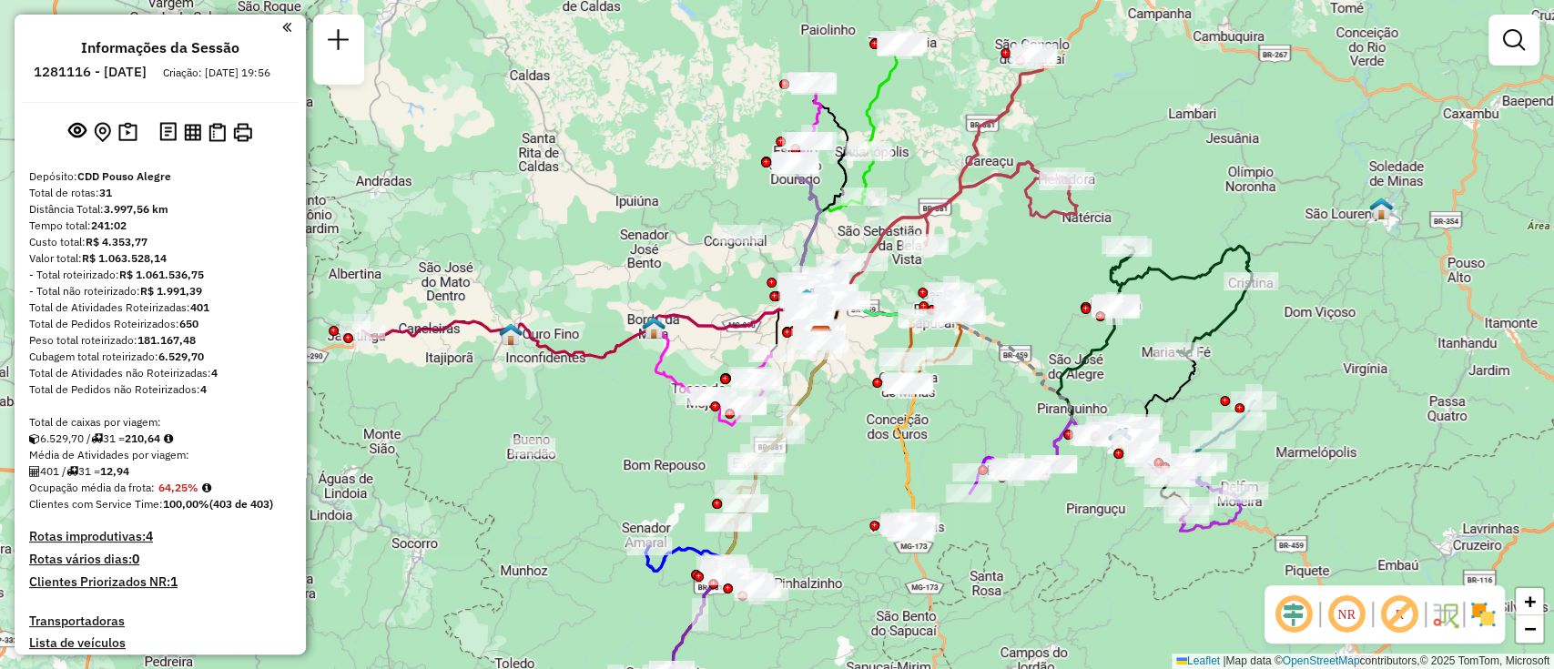
drag, startPoint x: 797, startPoint y: 513, endPoint x: 842, endPoint y: 515, distance: 44.6
click at [842, 515] on div "Janela de atendimento Grade de atendimento Capacidade Transportadoras Veículos …" at bounding box center [777, 334] width 1554 height 669
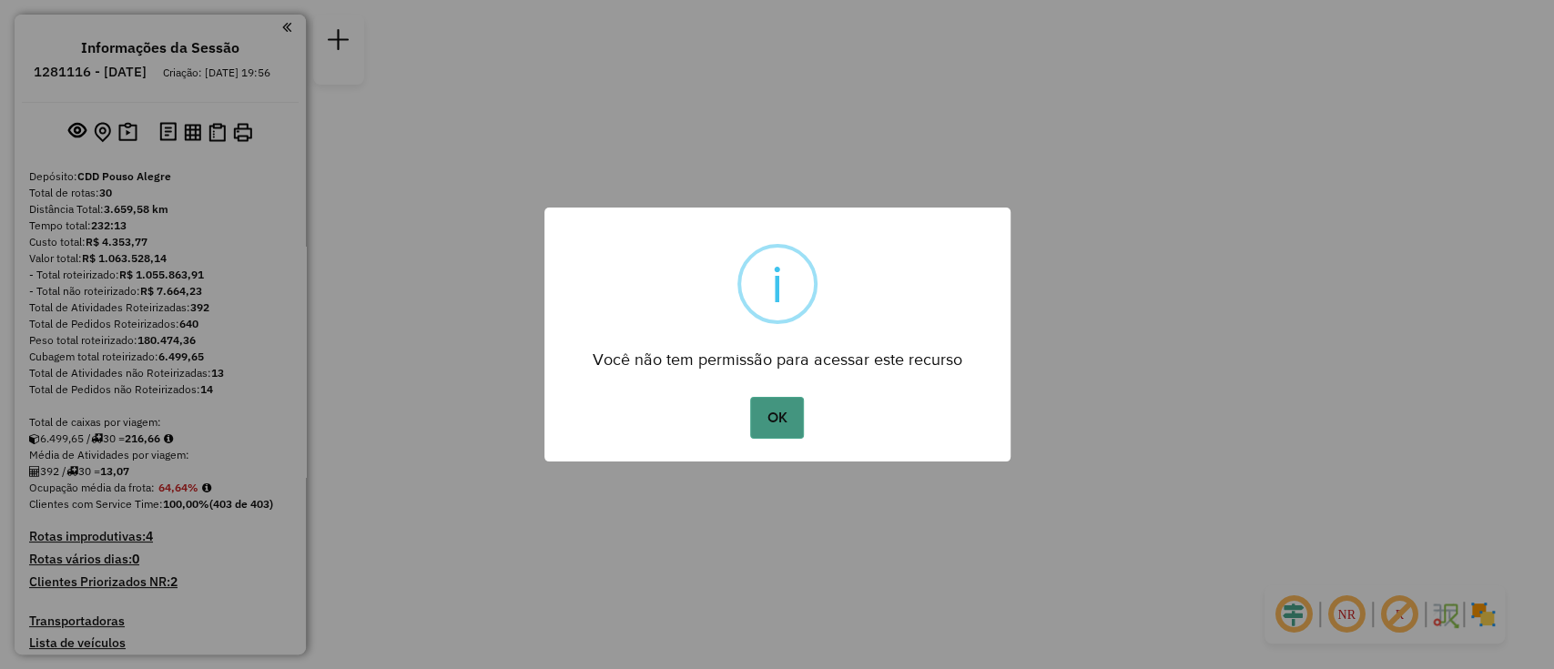
click at [781, 432] on button "OK" at bounding box center [777, 418] width 54 height 42
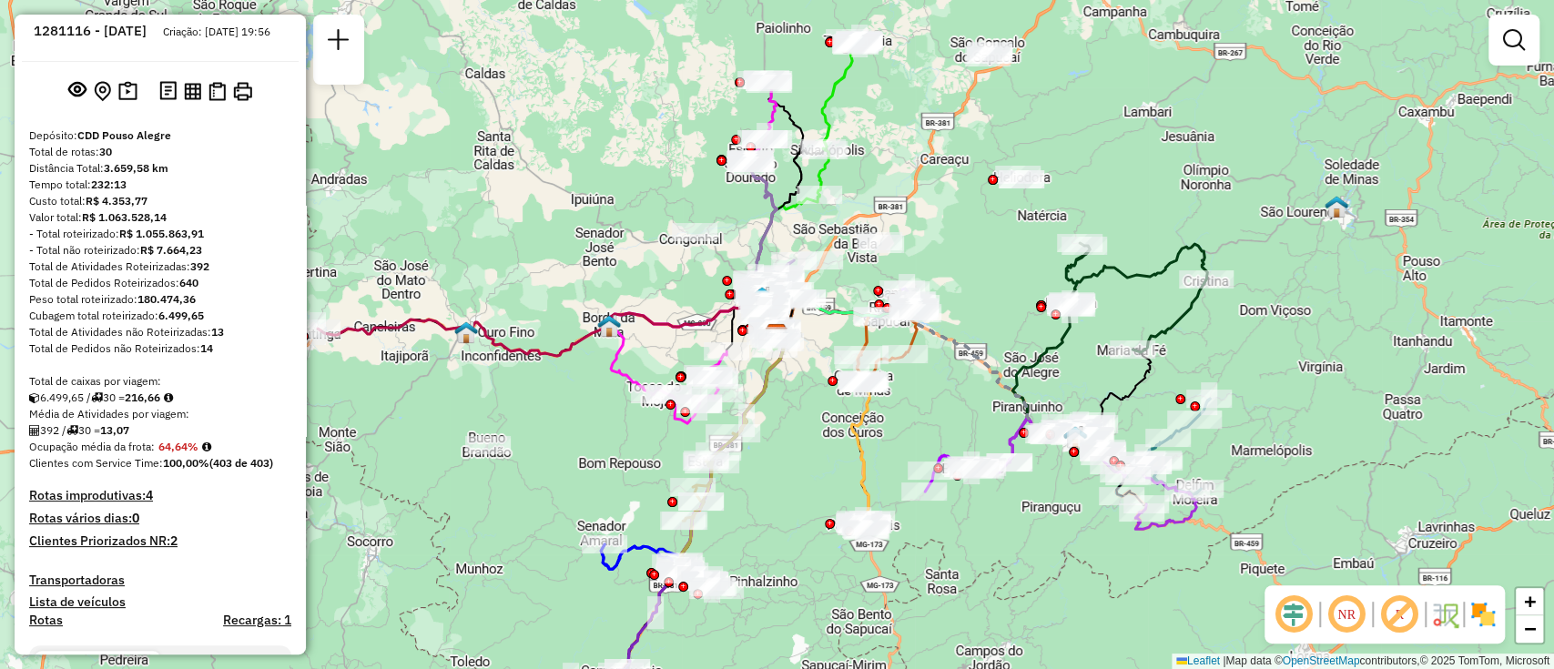
scroll to position [43, 0]
click at [155, 402] on strong "216,66" at bounding box center [142, 396] width 35 height 14
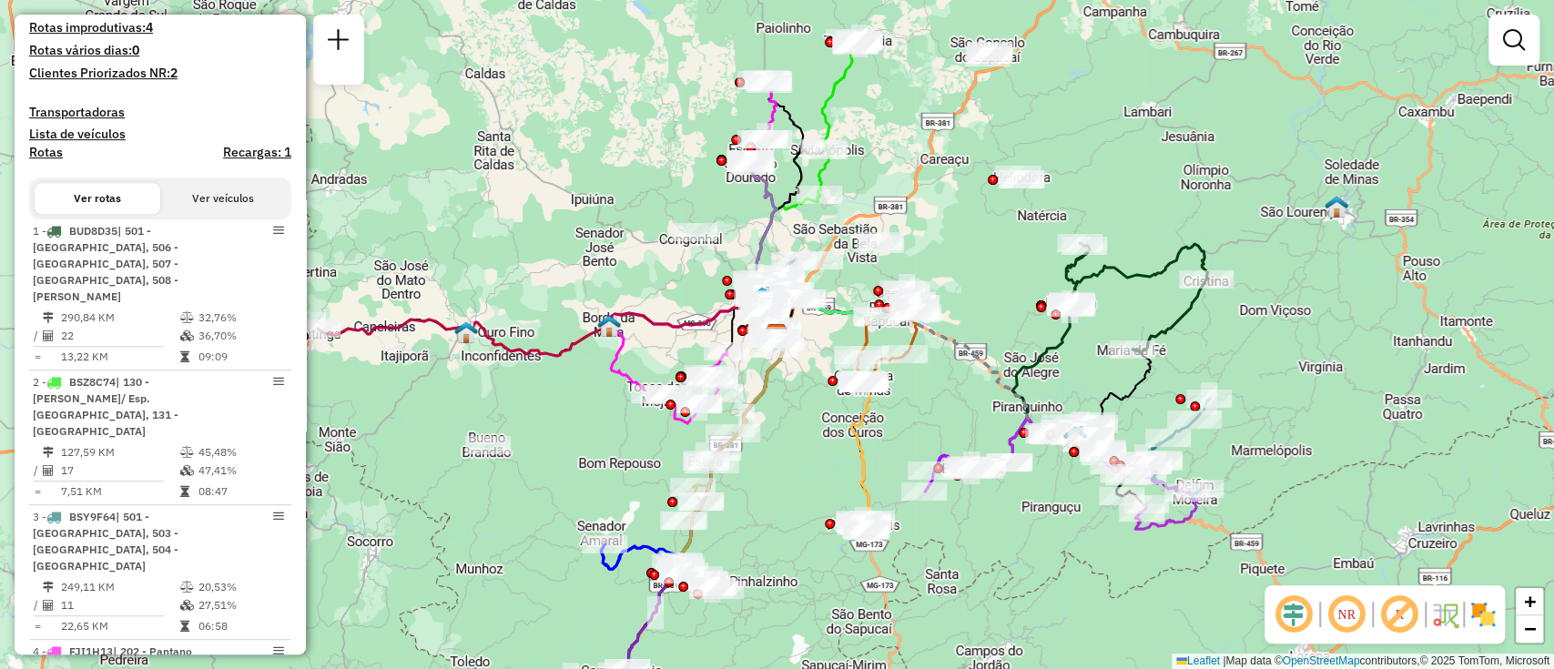
scroll to position [507, 0]
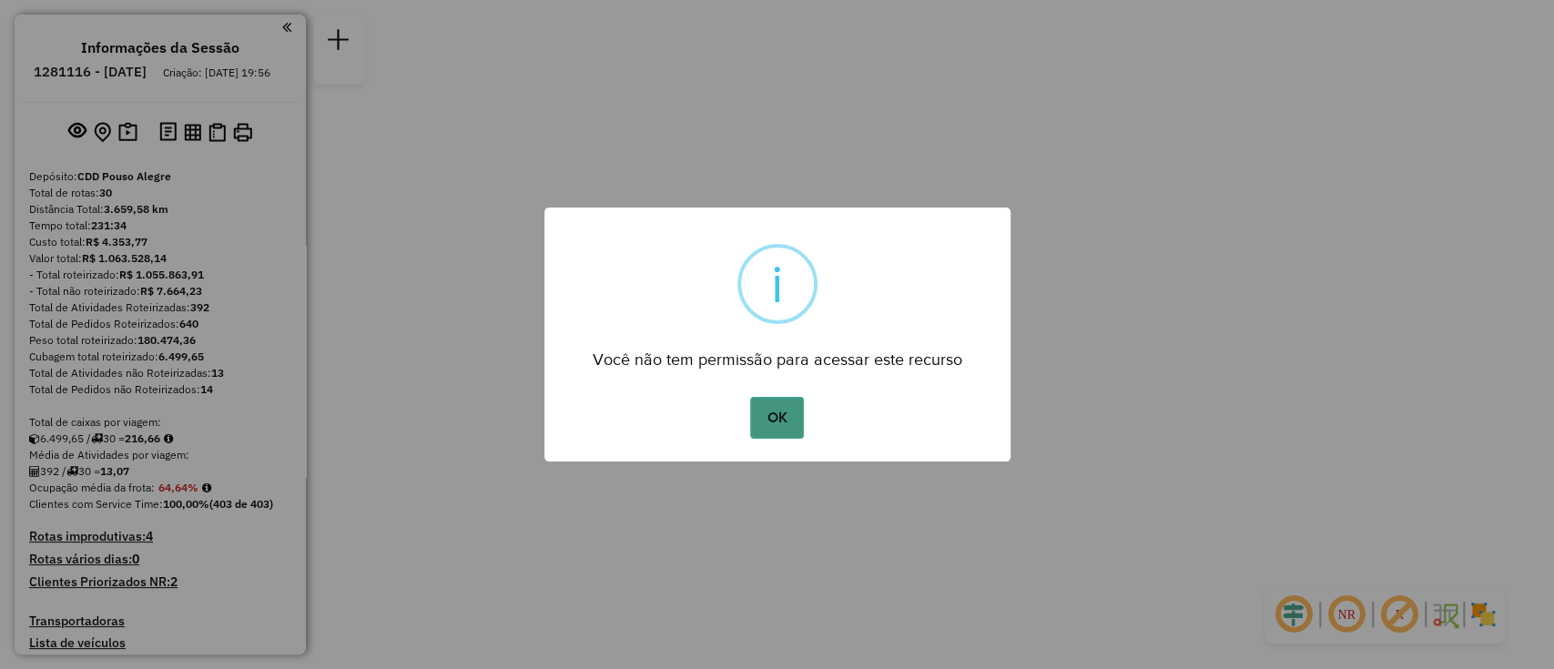
click at [777, 420] on button "OK" at bounding box center [777, 418] width 54 height 42
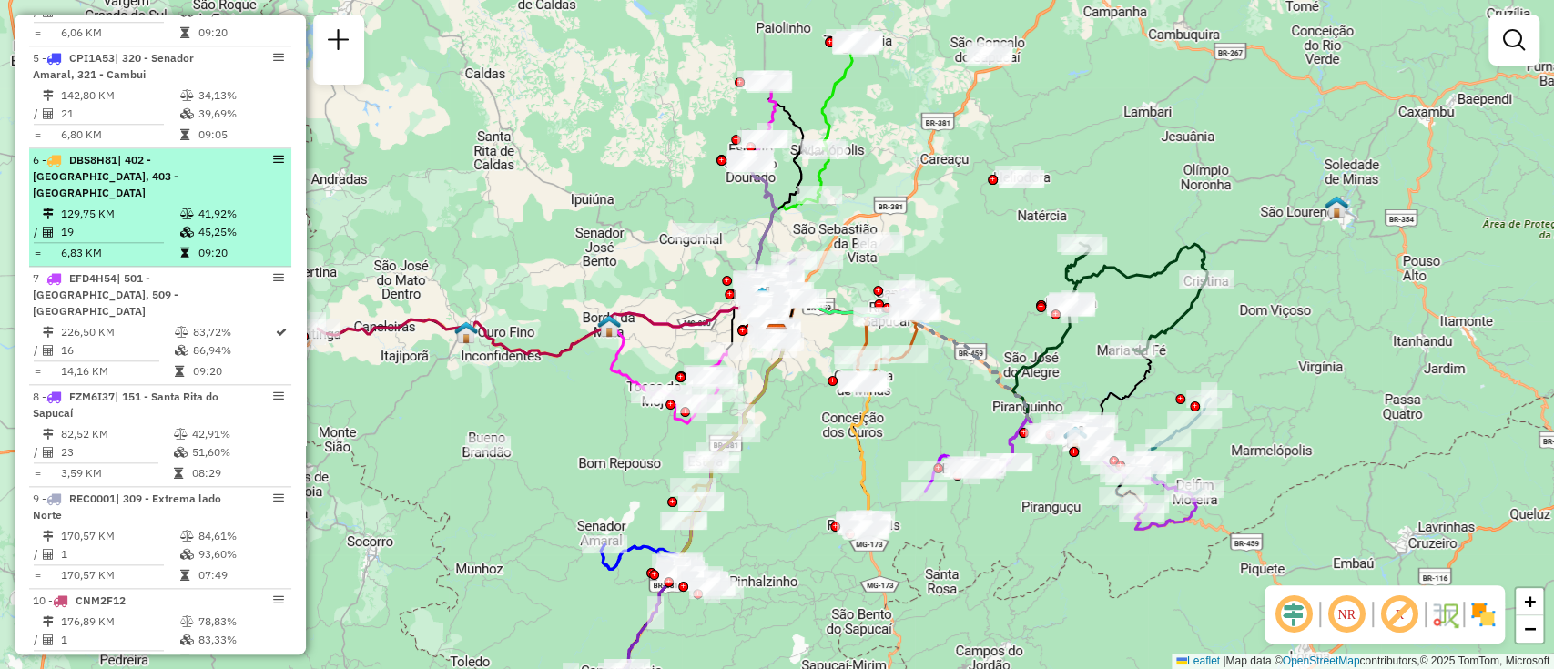
scroll to position [1189, 0]
click at [191, 222] on td at bounding box center [188, 231] width 18 height 18
select select "**********"
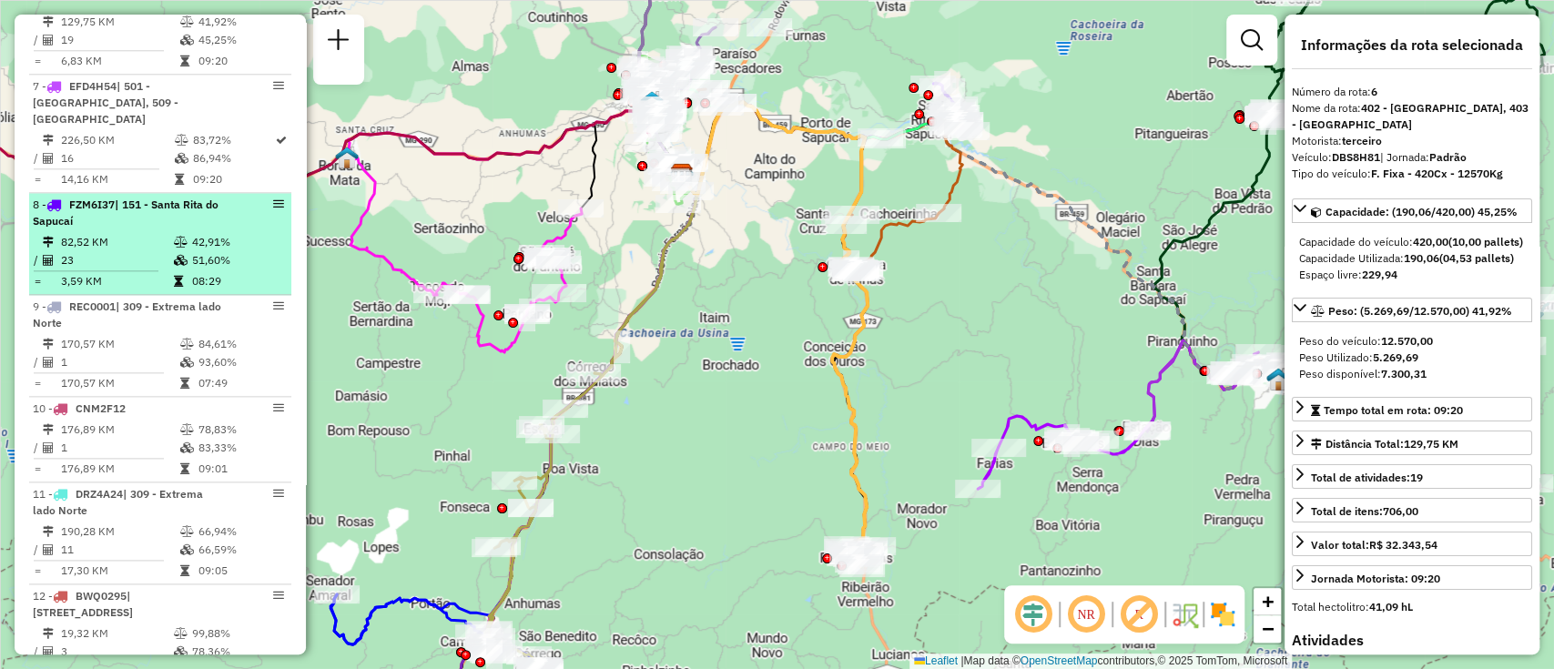
scroll to position [1388, 0]
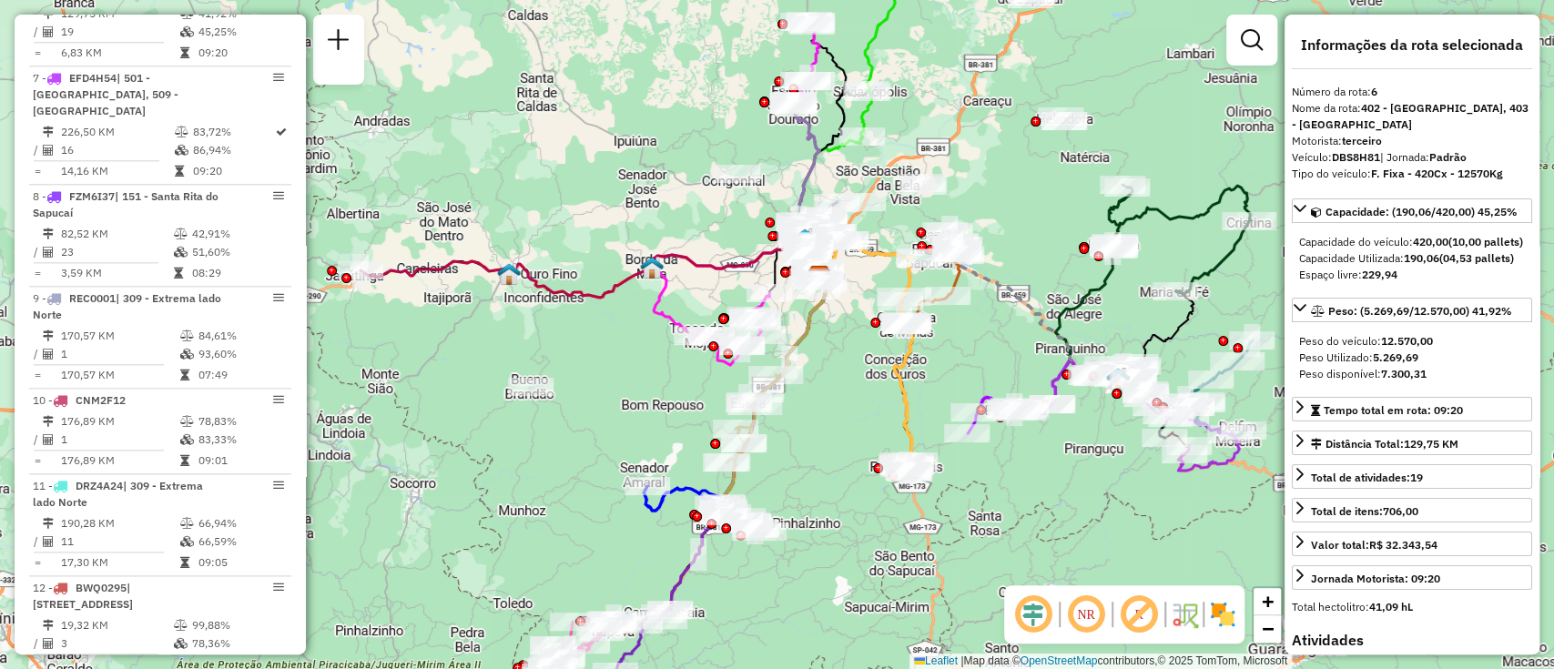
drag, startPoint x: 575, startPoint y: 477, endPoint x: 804, endPoint y: 477, distance: 228.4
click at [804, 477] on div "Janela de atendimento Grade de atendimento Capacidade Transportadoras Veículos …" at bounding box center [777, 334] width 1554 height 669
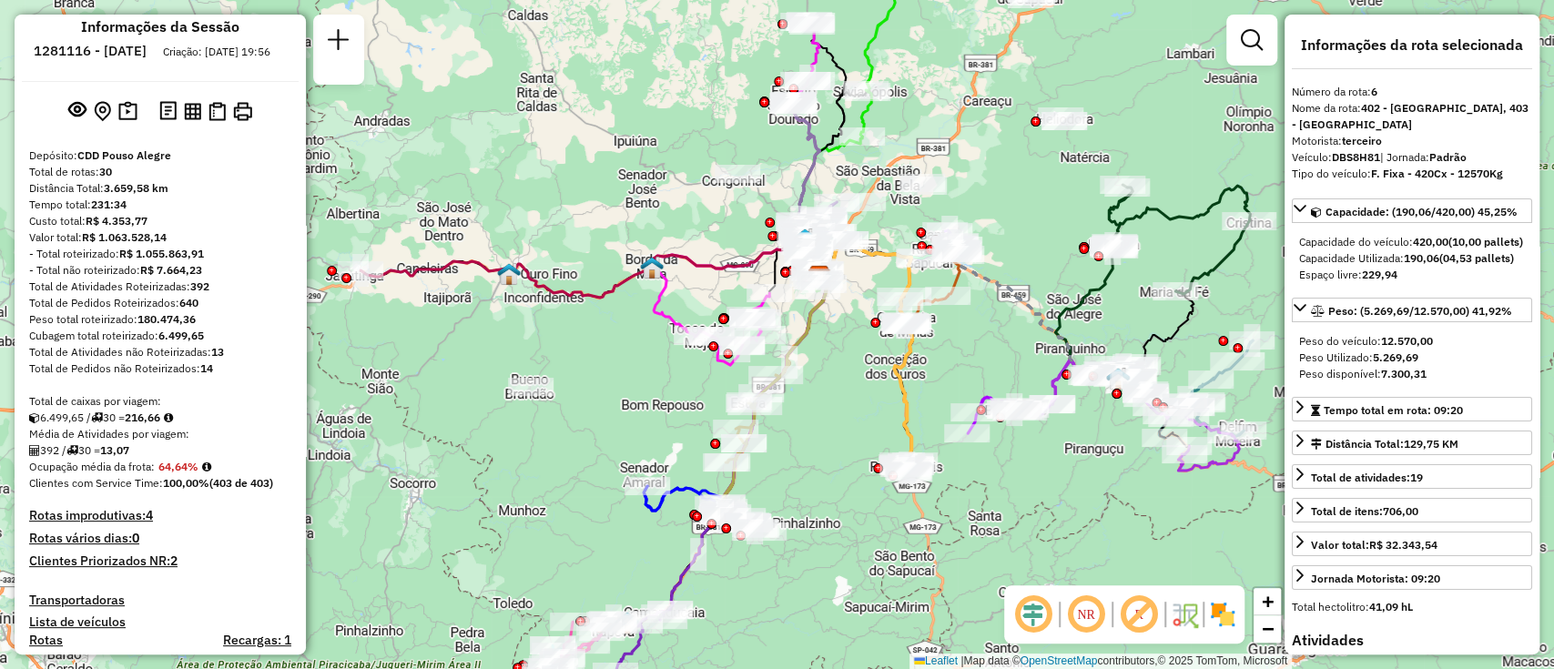
scroll to position [0, 0]
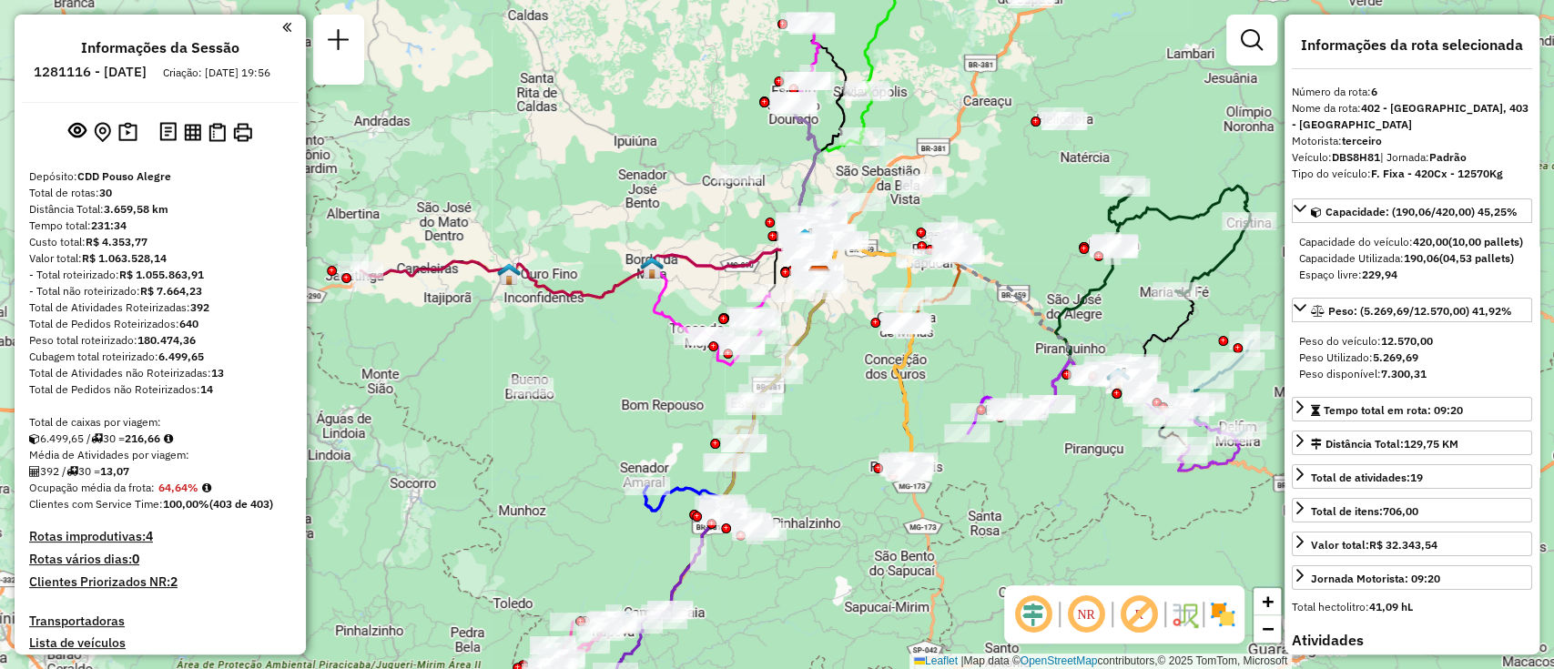
drag, startPoint x: 1030, startPoint y: 180, endPoint x: 1022, endPoint y: 273, distance: 93.2
click at [1028, 195] on div "Janela de atendimento Grade de atendimento Capacidade Transportadoras Veículos …" at bounding box center [777, 334] width 1554 height 669
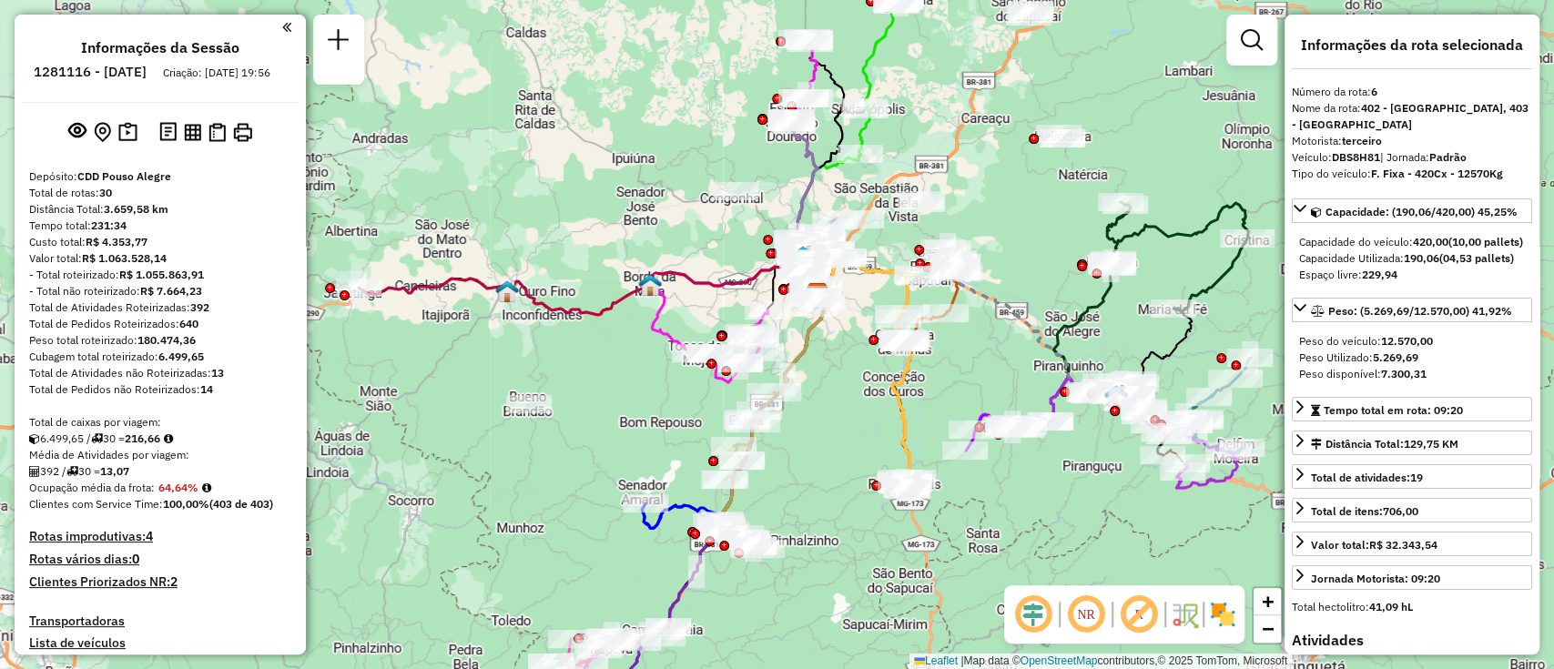
click at [1008, 408] on icon at bounding box center [1037, 414] width 142 height 74
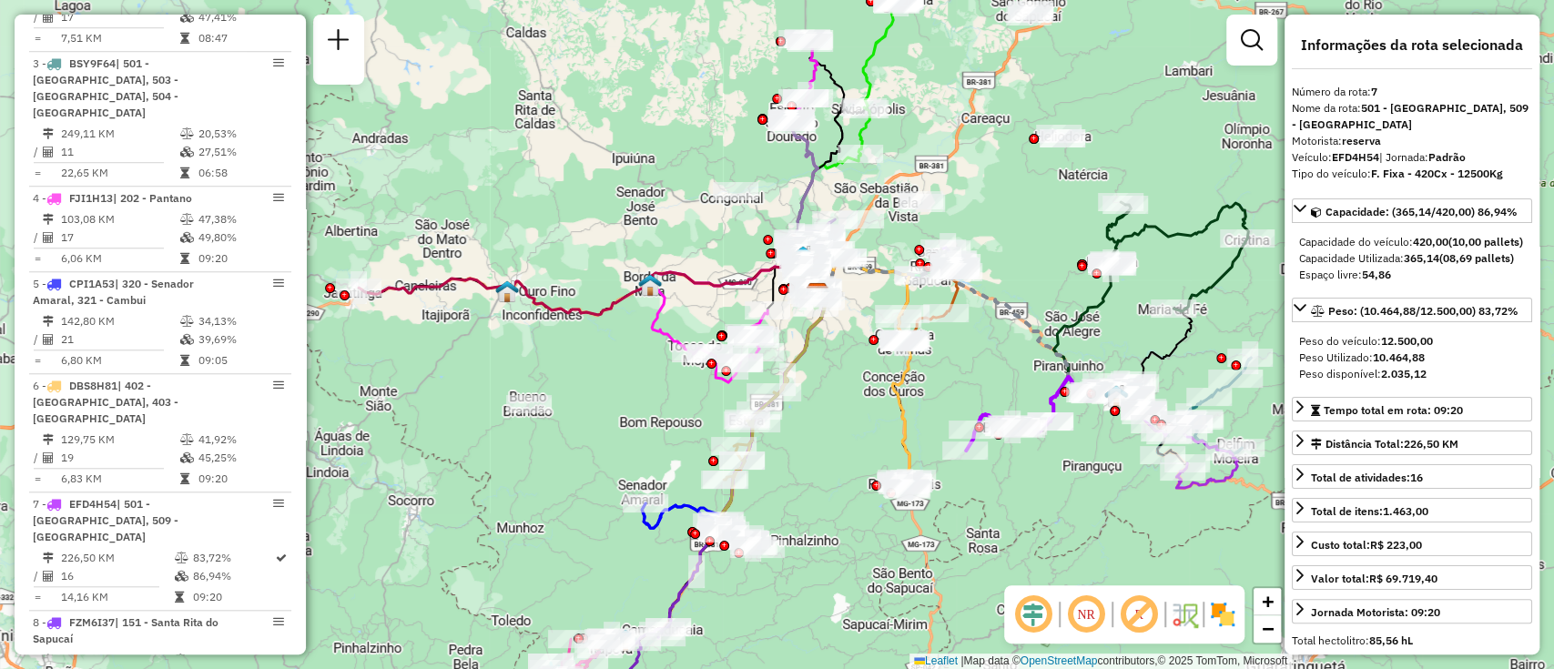
scroll to position [1373, 0]
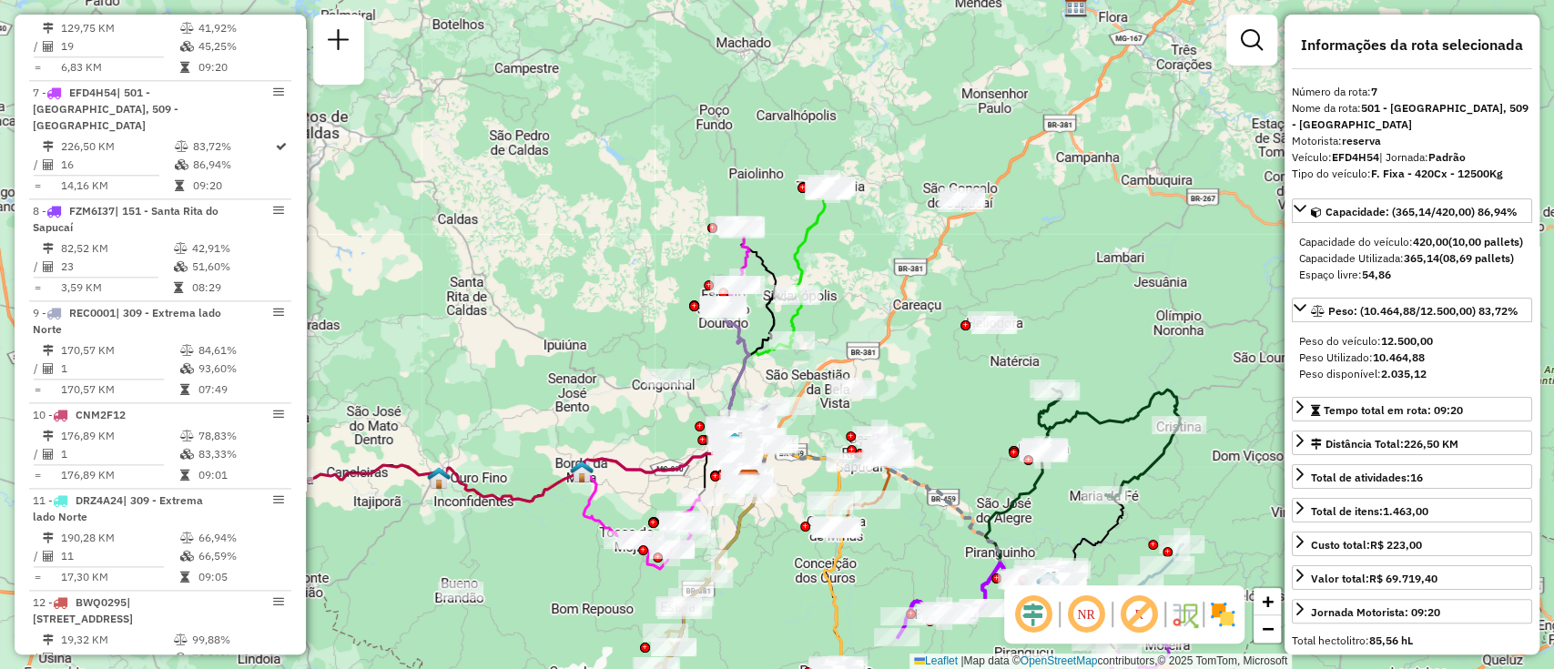
drag, startPoint x: 1019, startPoint y: 244, endPoint x: 951, endPoint y: 431, distance: 198.7
click at [951, 431] on div "Janela de atendimento Grade de atendimento Capacidade Transportadoras Veículos …" at bounding box center [777, 334] width 1554 height 669
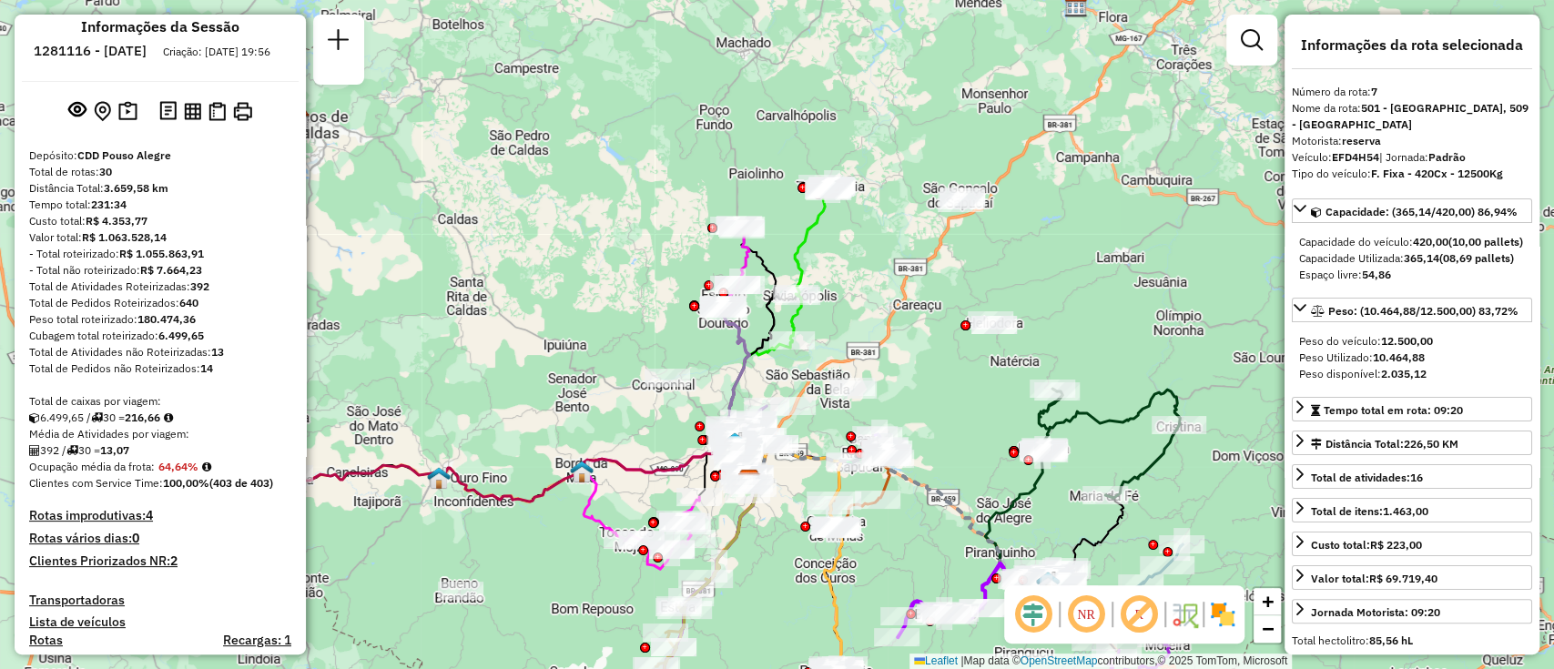
scroll to position [0, 0]
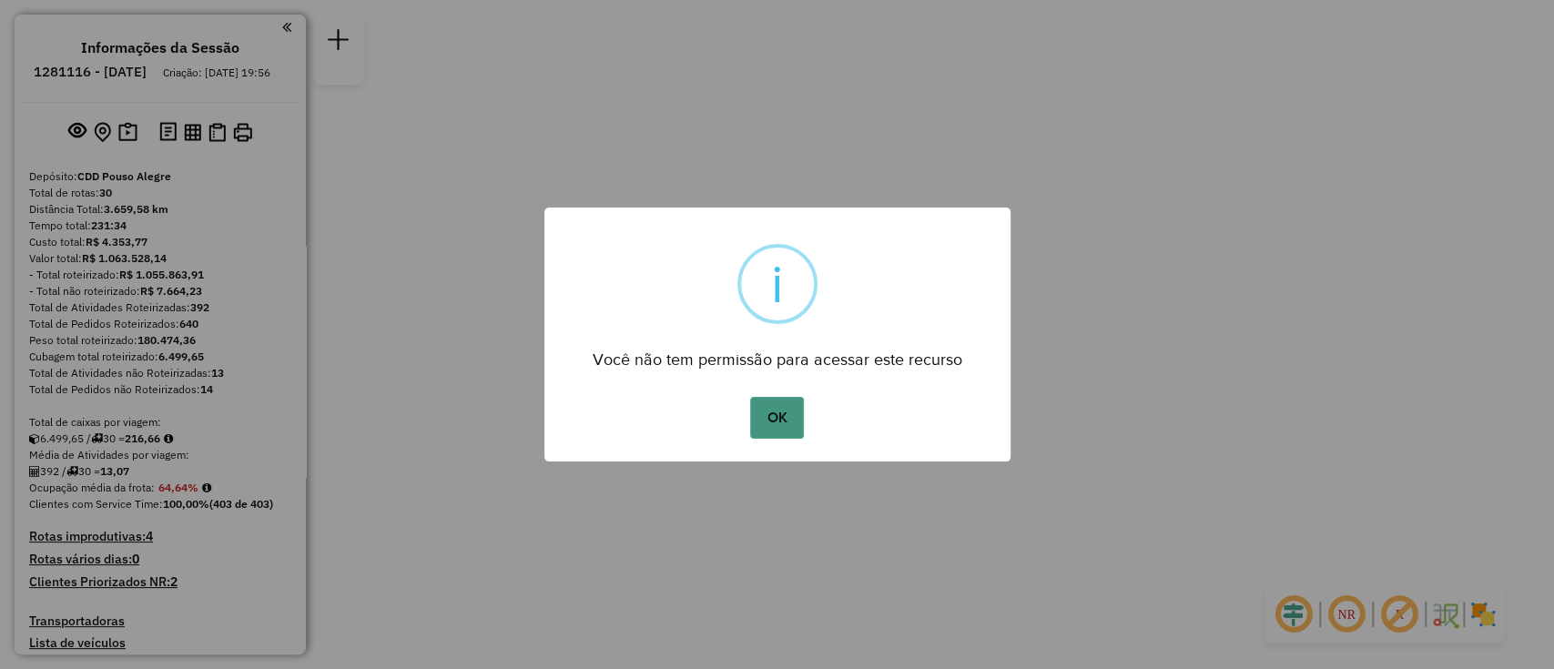
click at [765, 417] on button "OK" at bounding box center [777, 418] width 54 height 42
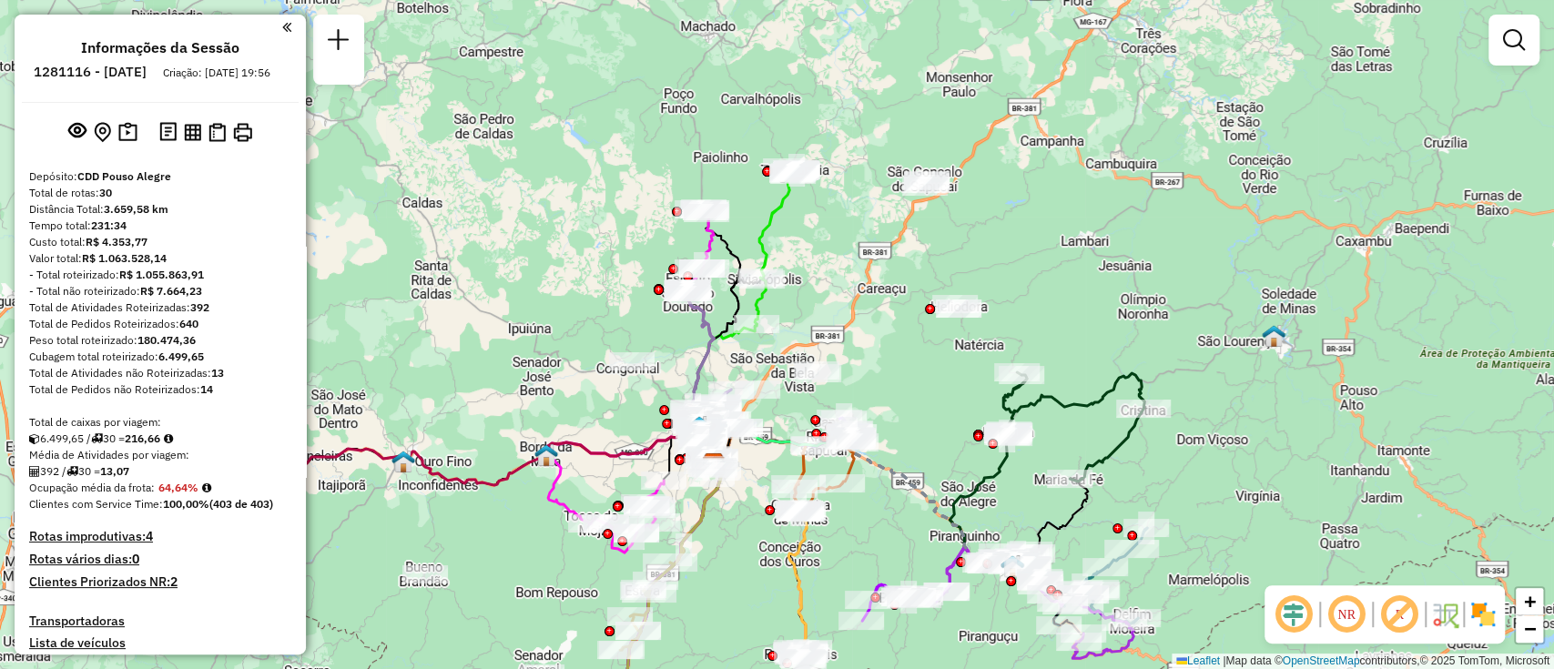
drag, startPoint x: 810, startPoint y: 491, endPoint x: 747, endPoint y: 621, distance: 143.7
click at [747, 621] on div "Janela de atendimento Grade de atendimento Capacidade Transportadoras Veículos …" at bounding box center [777, 334] width 1554 height 669
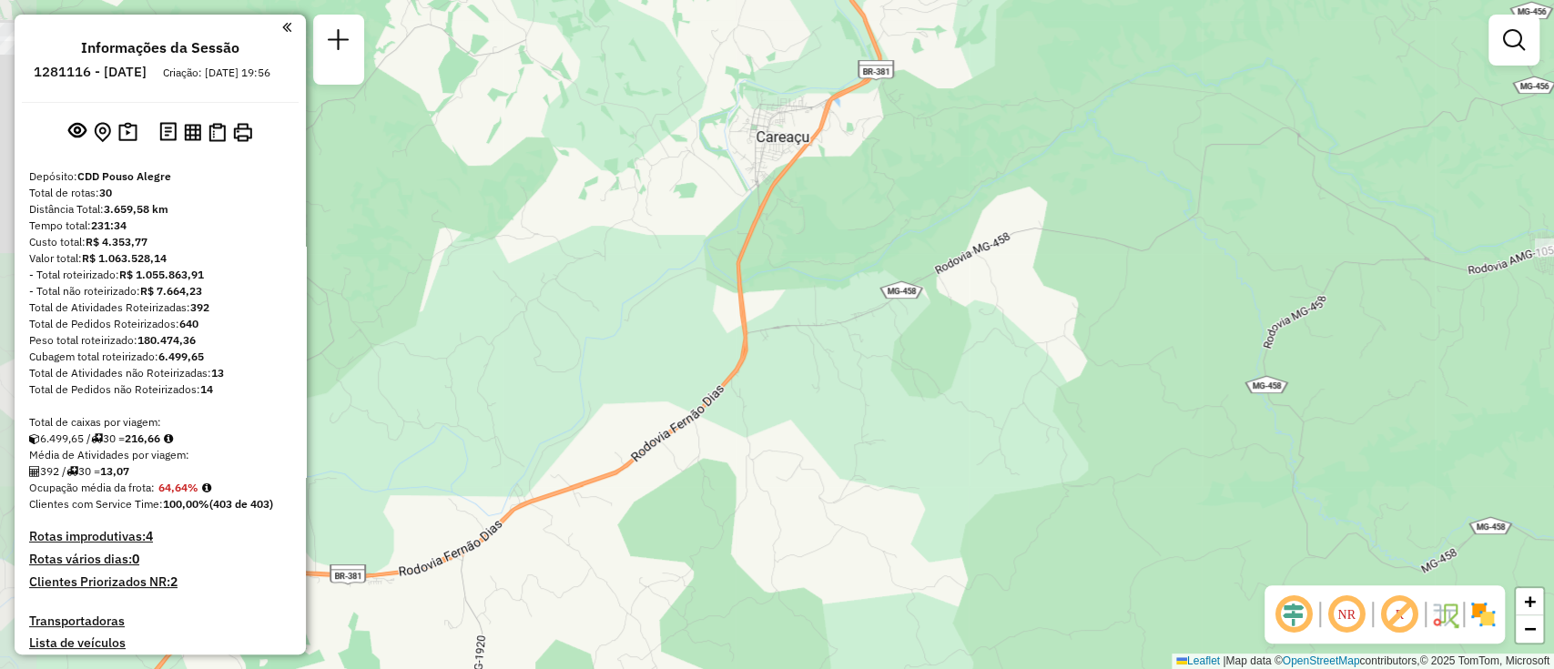
drag, startPoint x: 918, startPoint y: 178, endPoint x: 1381, endPoint y: -147, distance: 565.6
click at [1381, 0] on html "Aguarde... Pop-up bloqueado! Seu navegador bloqueou automáticamente a abertura …" at bounding box center [777, 334] width 1554 height 669
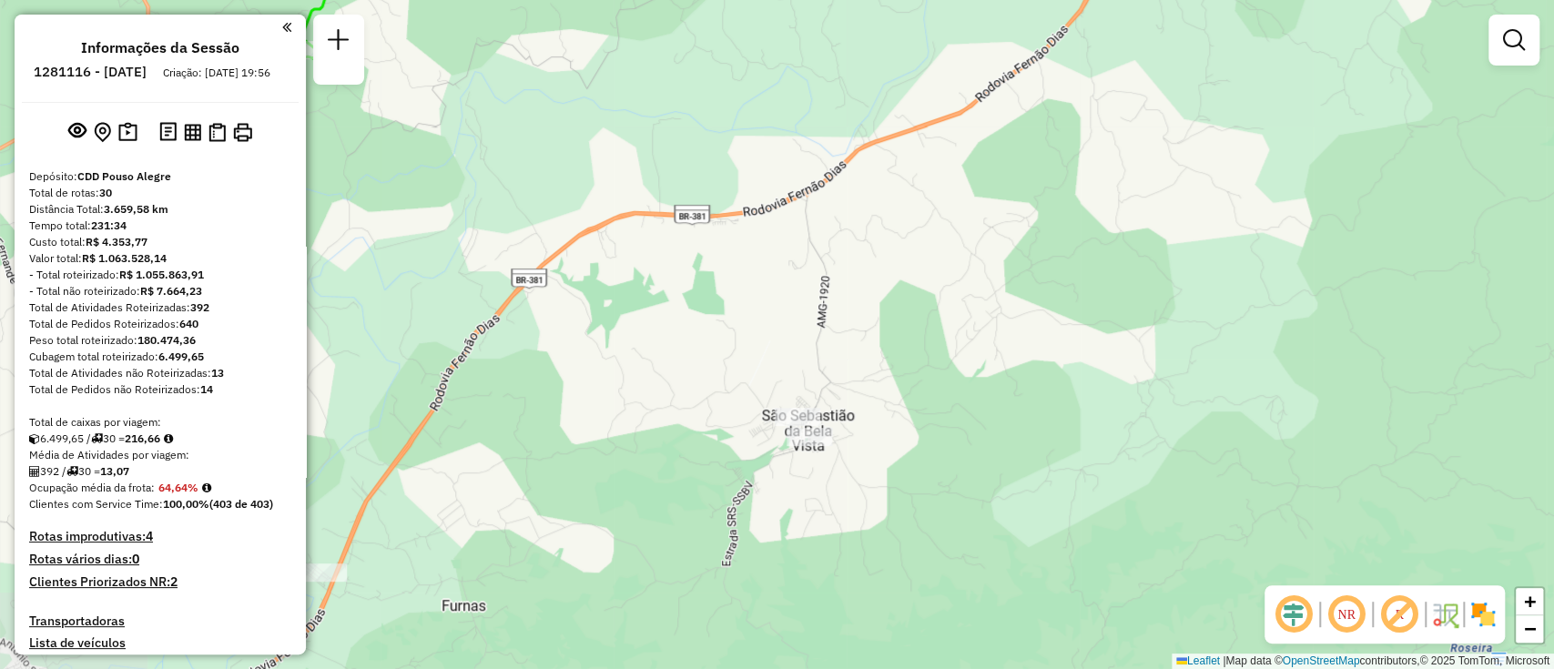
drag, startPoint x: 1035, startPoint y: 265, endPoint x: 1369, endPoint y: -86, distance: 484.8
click at [1369, 0] on html "Aguarde... Pop-up bloqueado! Seu navegador bloqueou automáticamente a abertura …" at bounding box center [777, 334] width 1554 height 669
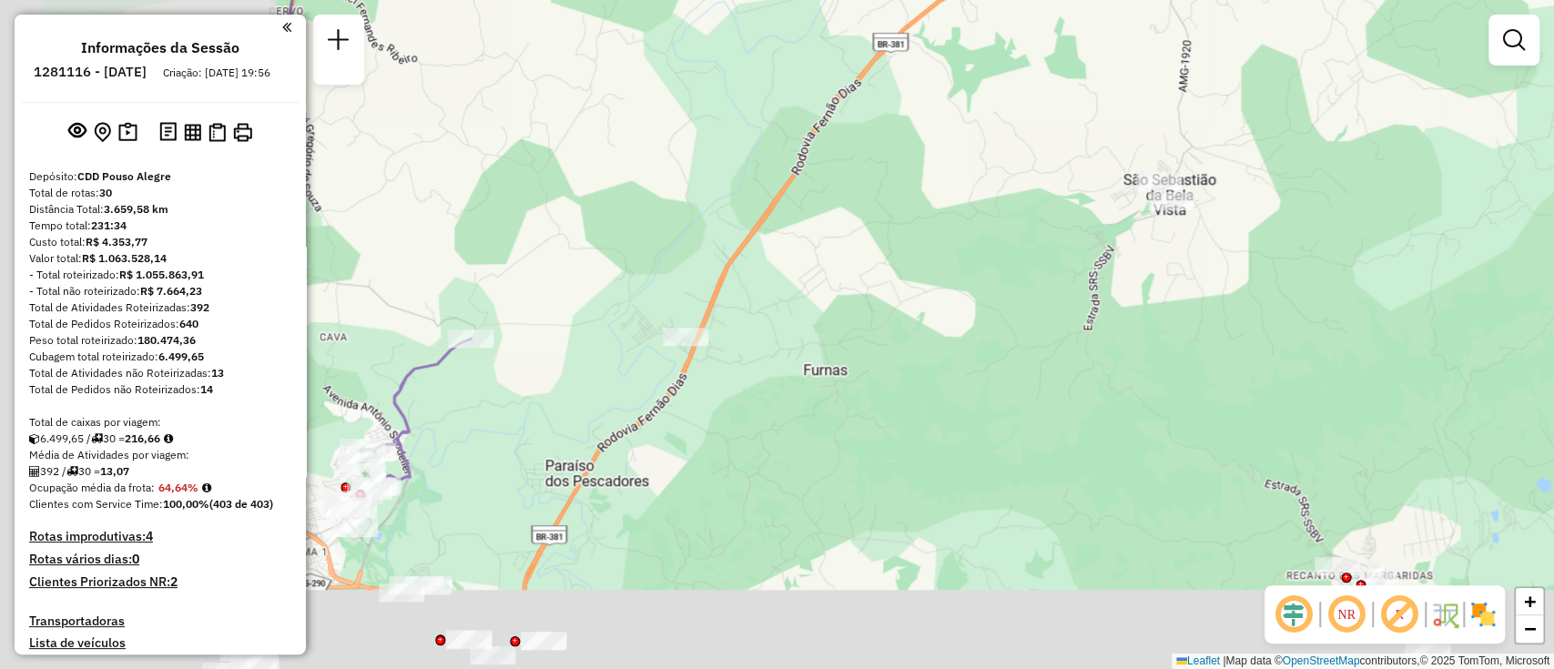
drag, startPoint x: 881, startPoint y: 257, endPoint x: 1249, endPoint y: 17, distance: 438.8
click at [1249, 17] on div "Janela de atendimento Grade de atendimento Capacidade Transportadoras Veículos …" at bounding box center [777, 334] width 1554 height 669
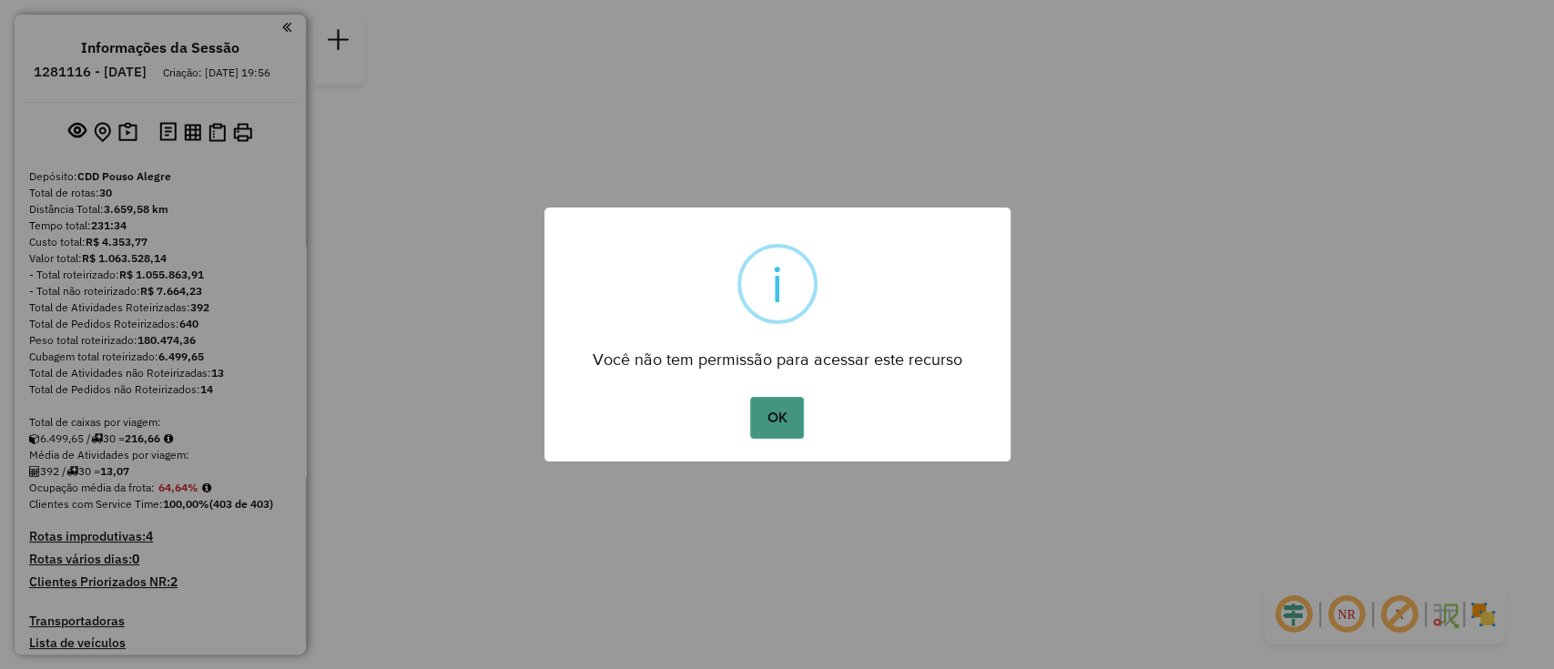
click at [777, 414] on button "OK" at bounding box center [777, 418] width 54 height 42
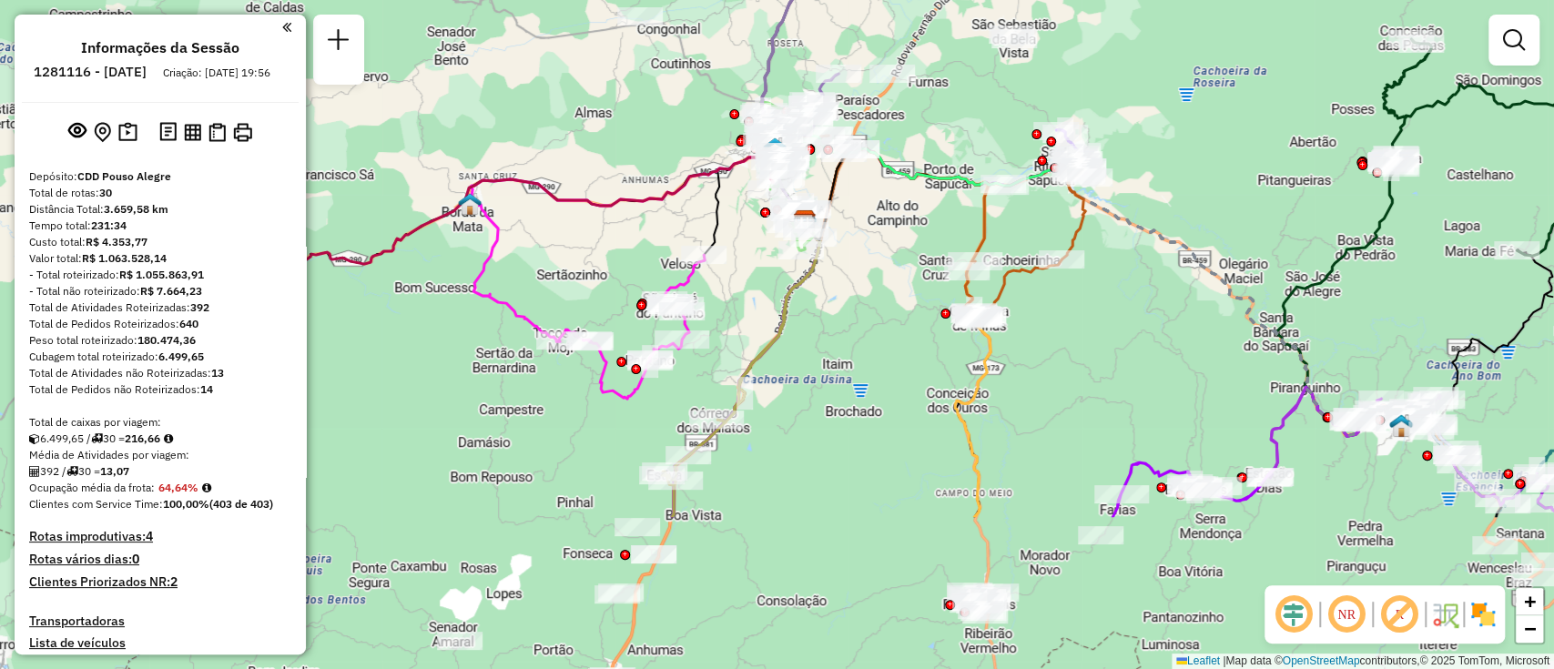
drag, startPoint x: 663, startPoint y: 356, endPoint x: 909, endPoint y: 136, distance: 330.0
click at [909, 136] on div "Janela de atendimento Grade de atendimento Capacidade Transportadoras Veículos …" at bounding box center [777, 334] width 1554 height 669
